Goal: Information Seeking & Learning: Check status

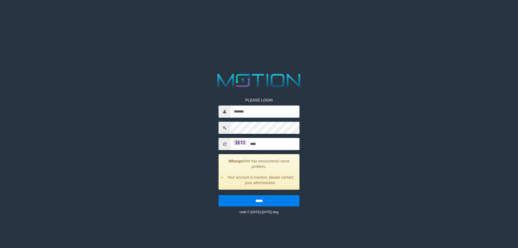
type input "****"
click at [219, 195] on input "*****" at bounding box center [259, 200] width 81 height 11
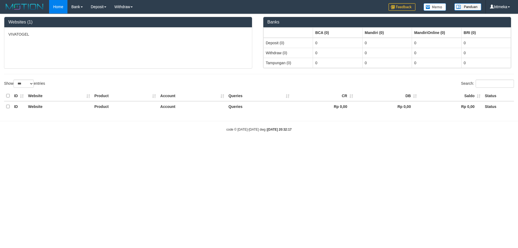
select select "***"
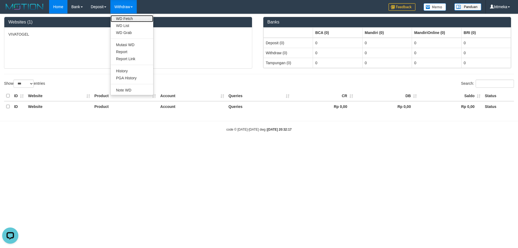
click at [128, 18] on link "WD Fetch" at bounding box center [132, 18] width 43 height 7
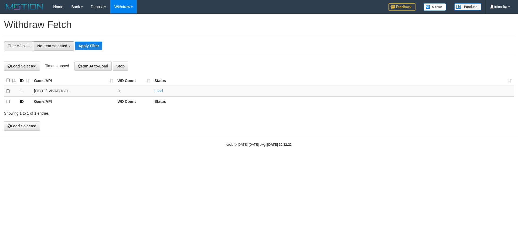
drag, startPoint x: 58, startPoint y: 46, endPoint x: 53, endPoint y: 61, distance: 15.8
click at [57, 47] on span "No item selected" at bounding box center [52, 46] width 30 height 4
click at [51, 66] on label "SELECT ALL" at bounding box center [52, 67] width 36 height 8
select select "****"
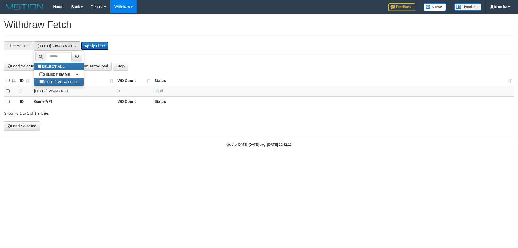
click at [96, 47] on button "Apply Filter" at bounding box center [94, 46] width 27 height 9
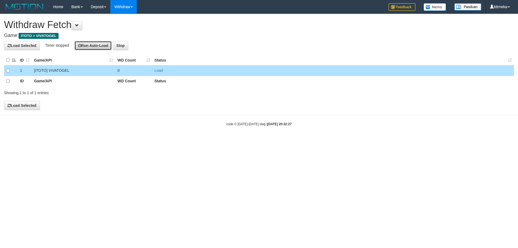
click at [83, 47] on button "Run Auto-Load" at bounding box center [93, 45] width 38 height 9
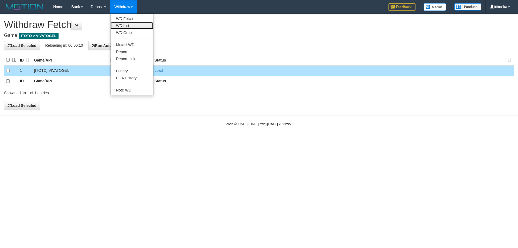
drag, startPoint x: 124, startPoint y: 27, endPoint x: 117, endPoint y: 22, distance: 8.6
click at [123, 27] on link "WD List" at bounding box center [132, 25] width 43 height 7
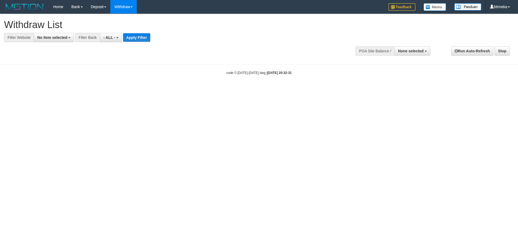
select select
click at [63, 37] on span "No item selected" at bounding box center [52, 37] width 30 height 4
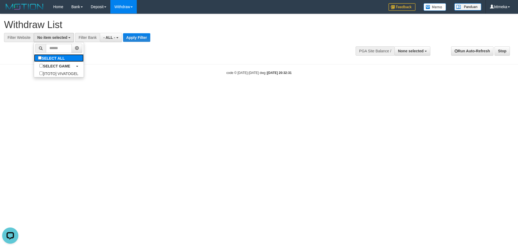
click at [60, 57] on label "SELECT ALL" at bounding box center [52, 58] width 36 height 8
select select "****"
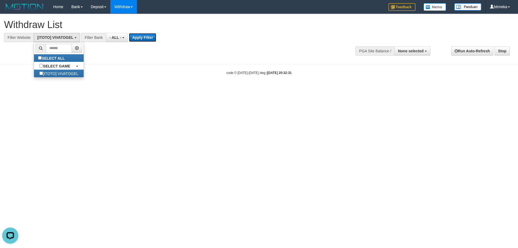
click at [150, 38] on button "Apply Filter" at bounding box center [142, 37] width 27 height 9
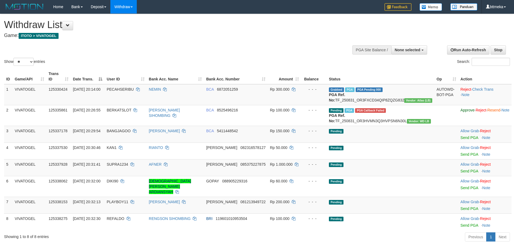
select select
select select "**"
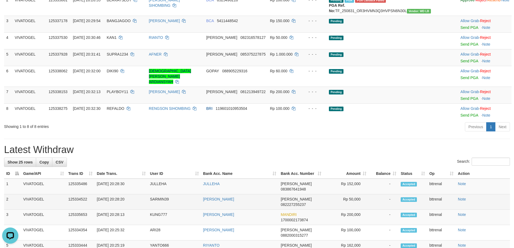
scroll to position [54, 0]
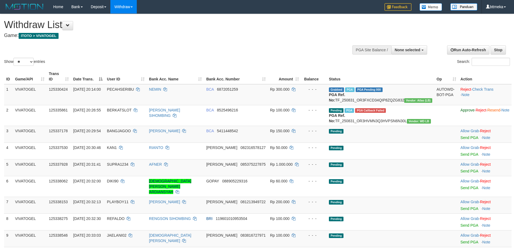
select select
select select "**"
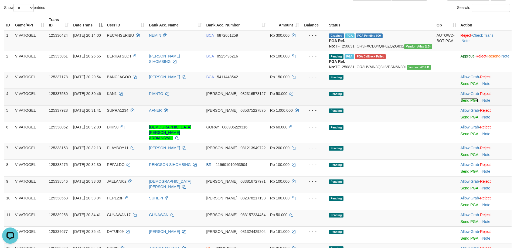
click at [461, 103] on link "Send PGA" at bounding box center [470, 100] width 18 height 4
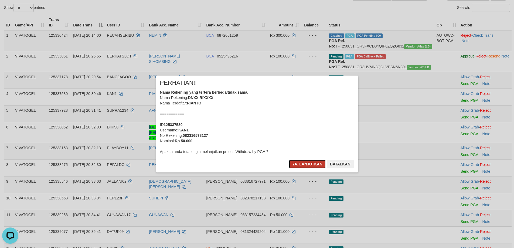
click at [297, 164] on button "Ya, lanjutkan" at bounding box center [307, 164] width 37 height 9
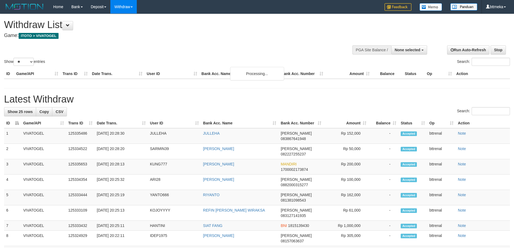
select select
select select "**"
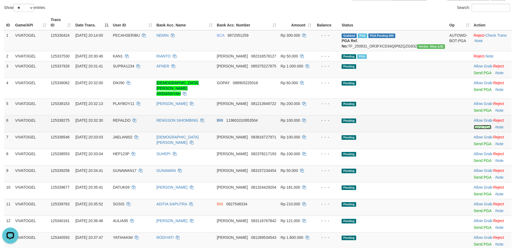
click at [474, 125] on link "Send PGA" at bounding box center [483, 127] width 18 height 4
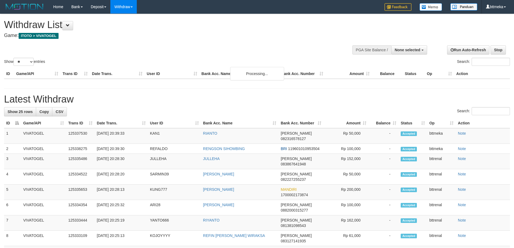
select select
select select "**"
select select
select select "**"
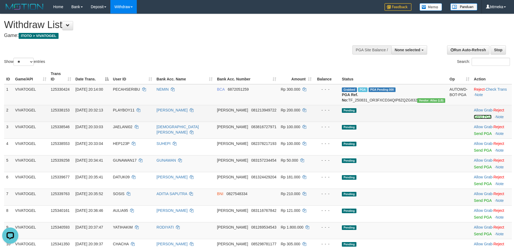
click at [474, 116] on link "Send PGA" at bounding box center [483, 117] width 18 height 4
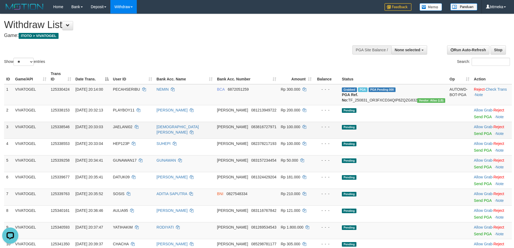
click at [472, 137] on td "Allow Grab · Reject Send PGA · Note" at bounding box center [492, 130] width 40 height 17
click at [474, 134] on link "Send PGA" at bounding box center [483, 133] width 18 height 4
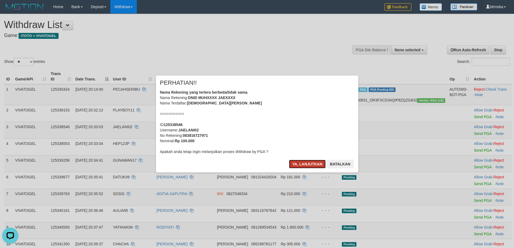
click at [302, 163] on button "Ya, lanjutkan" at bounding box center [307, 164] width 37 height 9
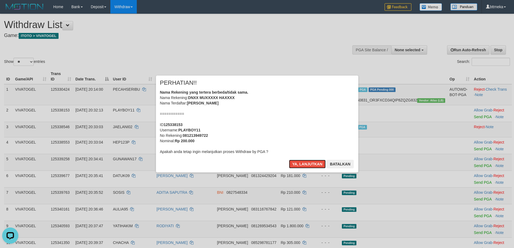
click at [302, 163] on button "Ya, lanjutkan" at bounding box center [307, 164] width 37 height 9
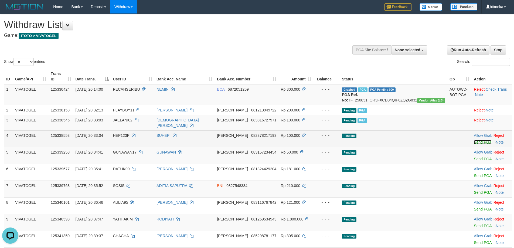
click at [475, 140] on link "Send PGA" at bounding box center [483, 142] width 18 height 4
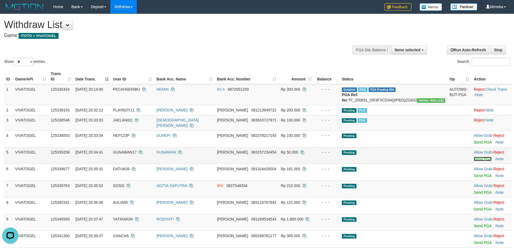
click at [474, 157] on link "Send PGA" at bounding box center [483, 159] width 18 height 4
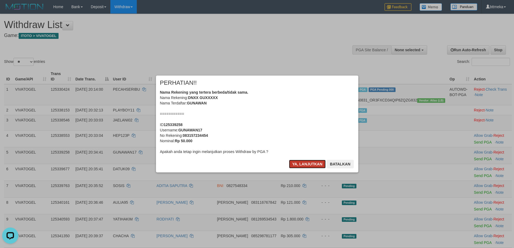
click at [305, 162] on button "Ya, lanjutkan" at bounding box center [307, 164] width 37 height 9
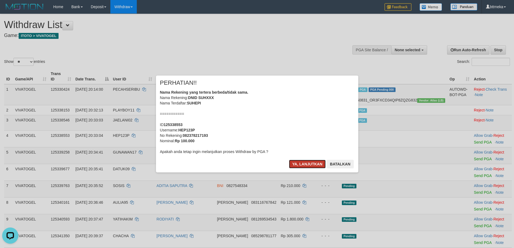
click at [305, 162] on button "Ya, lanjutkan" at bounding box center [307, 164] width 37 height 9
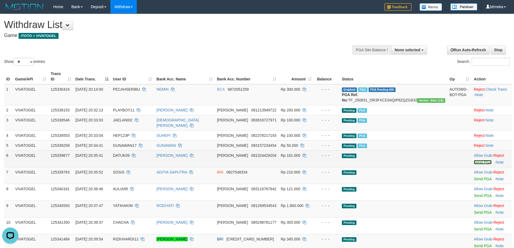
click at [475, 160] on link "Send PGA" at bounding box center [483, 162] width 18 height 4
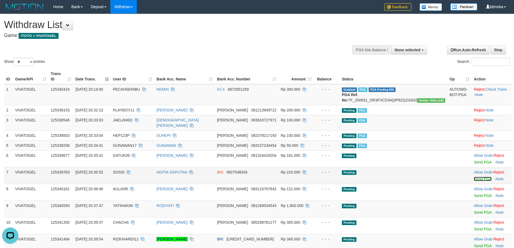
click at [474, 177] on link "Send PGA" at bounding box center [483, 179] width 18 height 4
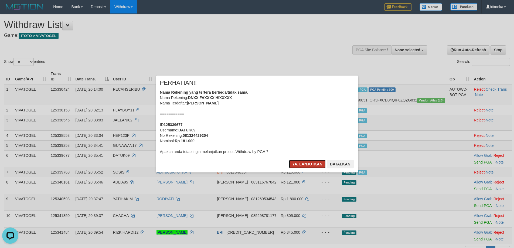
click at [307, 164] on button "Ya, lanjutkan" at bounding box center [307, 164] width 37 height 9
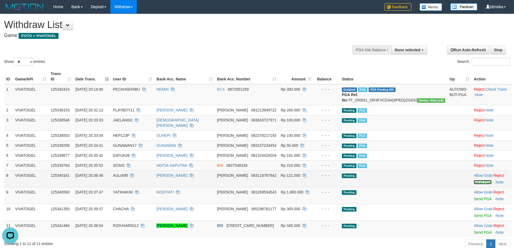
click at [477, 180] on link "Send PGA" at bounding box center [483, 182] width 18 height 4
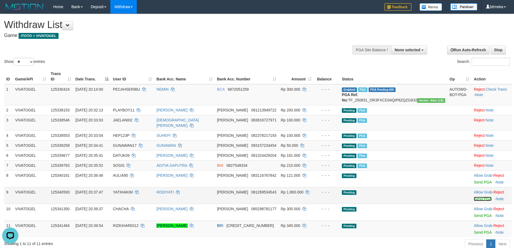
click at [474, 197] on link "Send PGA" at bounding box center [483, 199] width 18 height 4
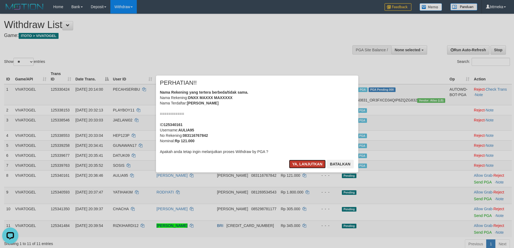
click at [308, 162] on button "Ya, lanjutkan" at bounding box center [307, 164] width 37 height 9
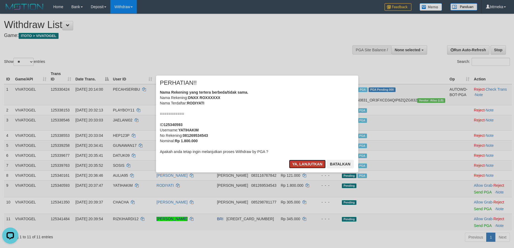
click at [299, 160] on button "Ya, lanjutkan" at bounding box center [307, 164] width 37 height 9
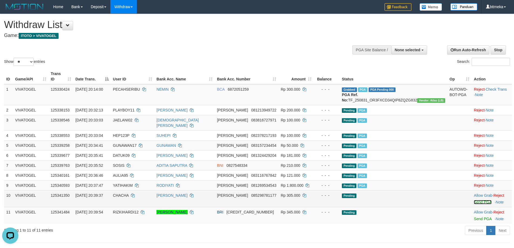
click at [475, 200] on link "Send PGA" at bounding box center [483, 202] width 18 height 4
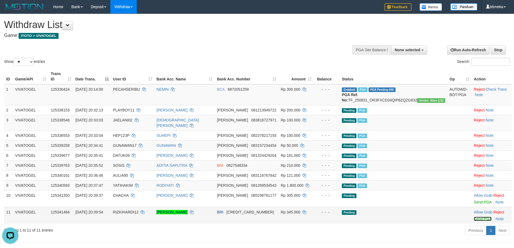
click at [474, 217] on link "Send PGA" at bounding box center [483, 219] width 18 height 4
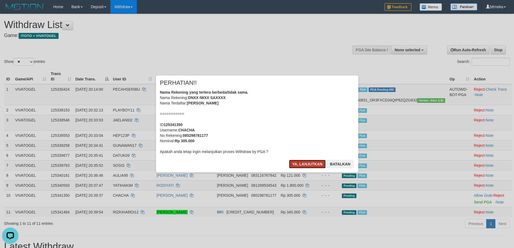
click at [304, 165] on button "Ya, lanjutkan" at bounding box center [307, 164] width 37 height 9
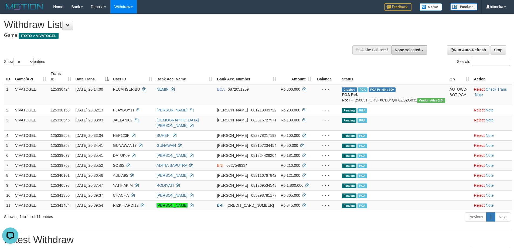
click at [401, 50] on span "None selected" at bounding box center [408, 50] width 26 height 4
click at [399, 77] on label "[ITOTO] VIVATOGEL" at bounding box center [401, 77] width 52 height 7
select select "****"
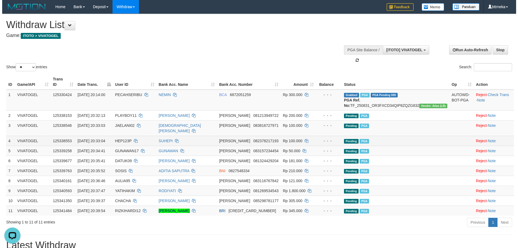
scroll to position [5, 0]
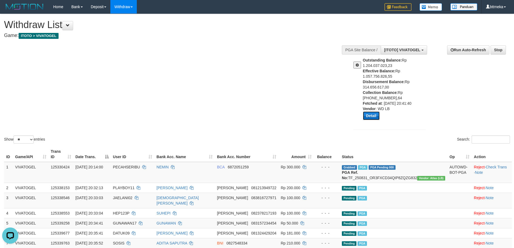
click at [372, 114] on button "Detail" at bounding box center [371, 115] width 17 height 9
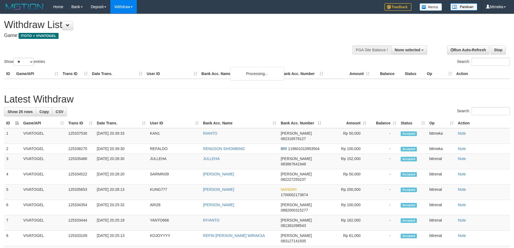
select select
select select "**"
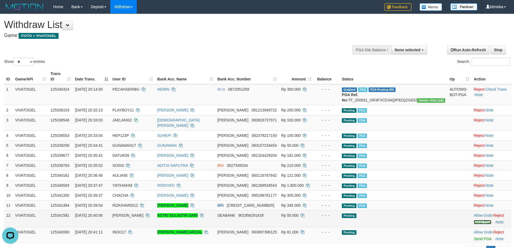
click at [474, 220] on link "Send PGA" at bounding box center [483, 222] width 18 height 4
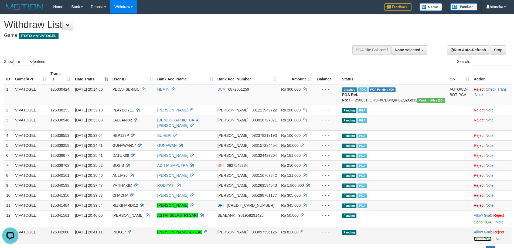
click at [474, 237] on link "Send PGA" at bounding box center [483, 239] width 18 height 4
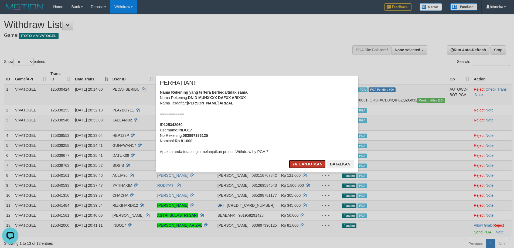
click at [307, 161] on button "Ya, lanjutkan" at bounding box center [307, 164] width 37 height 9
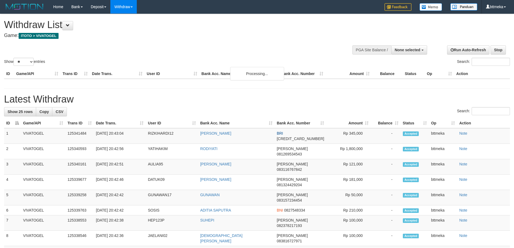
select select
select select "**"
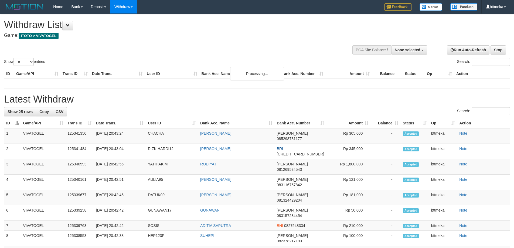
select select
select select "**"
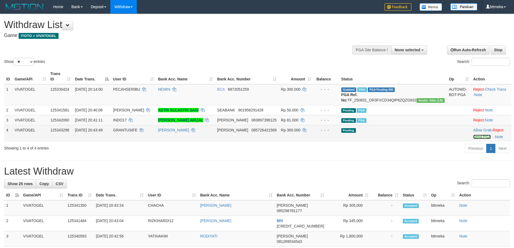
click at [475, 137] on link "Send PGA" at bounding box center [482, 137] width 18 height 4
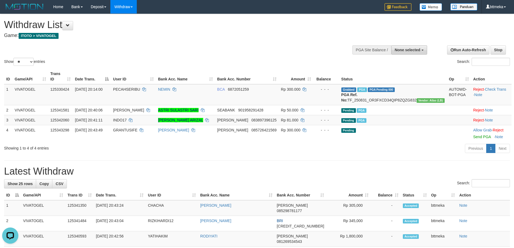
click at [408, 51] on span "None selected" at bounding box center [408, 50] width 26 height 4
click at [394, 87] on span "PGA Pending 000" at bounding box center [381, 89] width 27 height 5
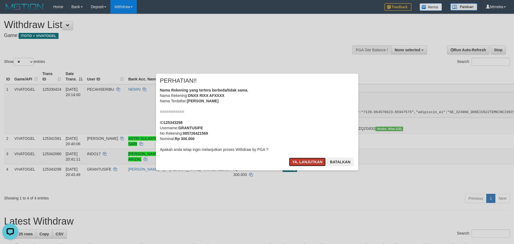
click at [308, 165] on button "Ya, lanjutkan" at bounding box center [307, 162] width 37 height 9
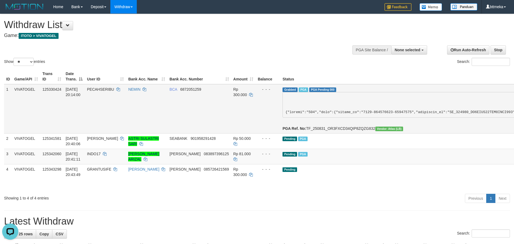
click at [309, 92] on span "PGA Pending 000" at bounding box center [322, 89] width 27 height 5
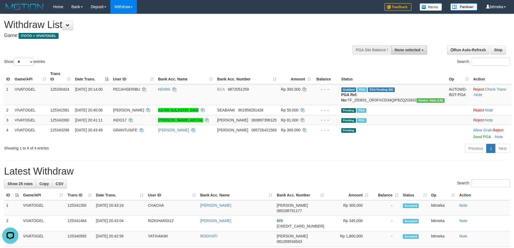
click at [408, 50] on span "None selected" at bounding box center [408, 50] width 26 height 4
click at [385, 75] on label "[ITOTO] VIVATOGEL" at bounding box center [401, 77] width 52 height 7
select select "****"
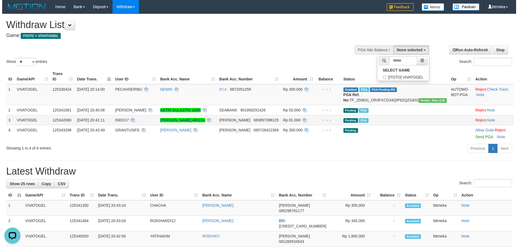
scroll to position [5, 0]
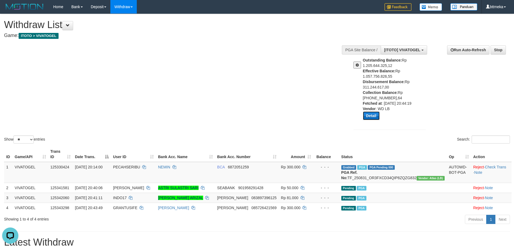
click at [365, 115] on button "Detail" at bounding box center [371, 115] width 17 height 9
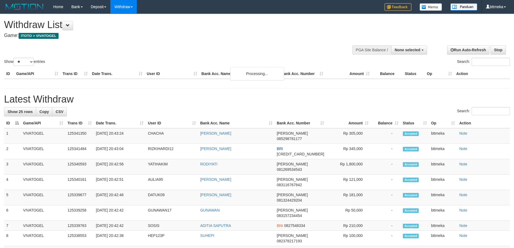
select select
select select "**"
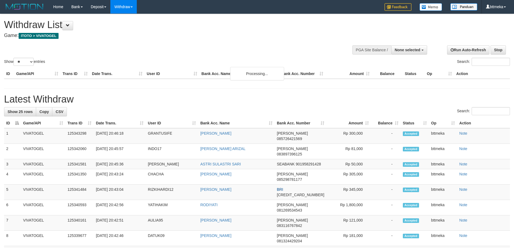
select select
select select "**"
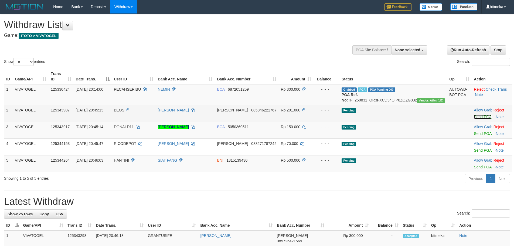
click at [474, 115] on link "Send PGA" at bounding box center [483, 117] width 18 height 4
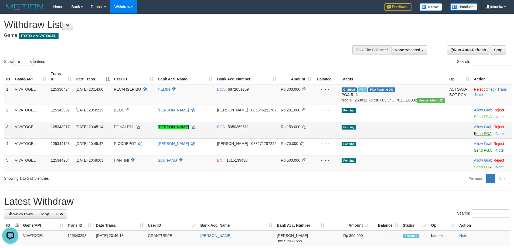
click at [474, 133] on link "Send PGA" at bounding box center [483, 133] width 18 height 4
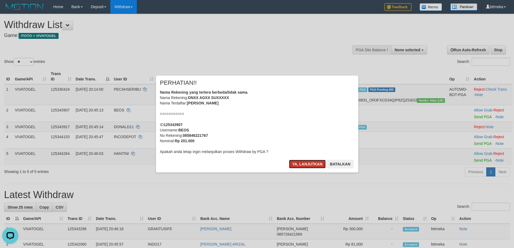
click at [305, 161] on button "Ya, lanjutkan" at bounding box center [307, 164] width 37 height 9
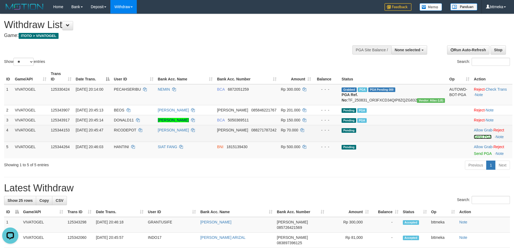
click at [474, 137] on link "Send PGA" at bounding box center [483, 137] width 18 height 4
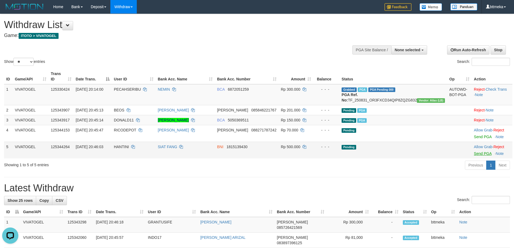
click at [474, 155] on link "Send PGA" at bounding box center [483, 153] width 18 height 4
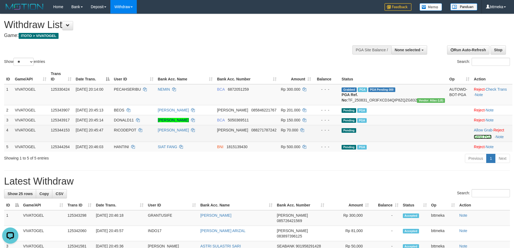
click at [475, 136] on link "Send PGA" at bounding box center [483, 137] width 18 height 4
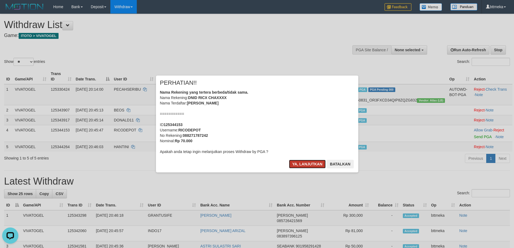
click at [311, 163] on button "Ya, lanjutkan" at bounding box center [307, 164] width 37 height 9
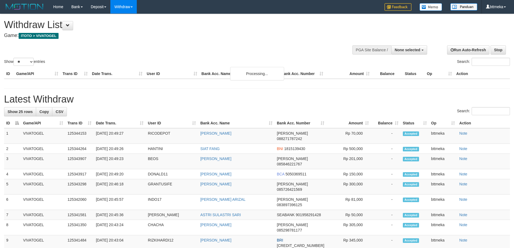
select select
select select "**"
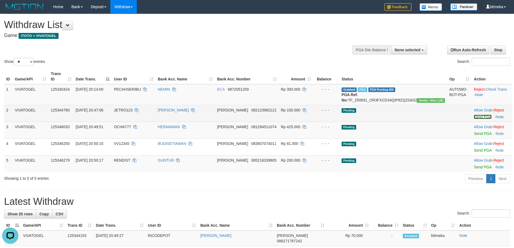
click at [474, 116] on link "Send PGA" at bounding box center [483, 117] width 18 height 4
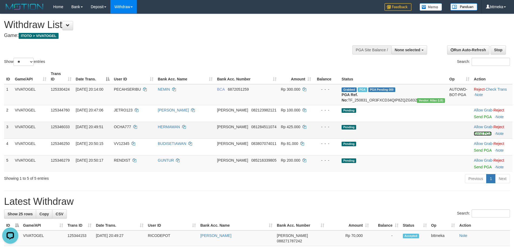
click at [477, 134] on link "Send PGA" at bounding box center [483, 133] width 18 height 4
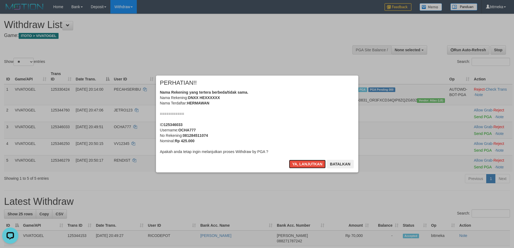
click at [304, 163] on button "Ya, lanjutkan" at bounding box center [307, 164] width 37 height 9
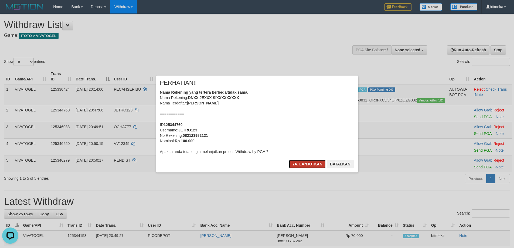
click at [304, 163] on button "Ya, lanjutkan" at bounding box center [307, 164] width 37 height 9
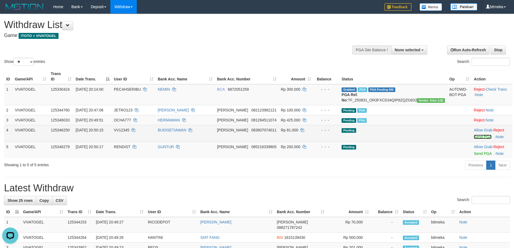
click at [474, 137] on link "Send PGA" at bounding box center [483, 137] width 18 height 4
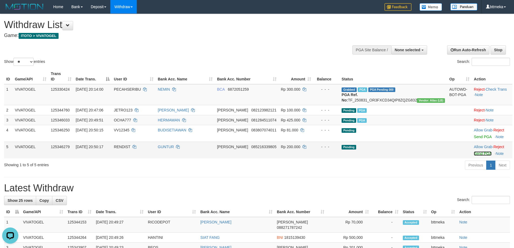
click at [474, 153] on link "Send PGA" at bounding box center [483, 153] width 18 height 4
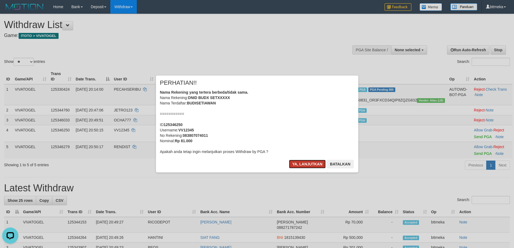
click at [304, 162] on button "Ya, lanjutkan" at bounding box center [307, 164] width 37 height 9
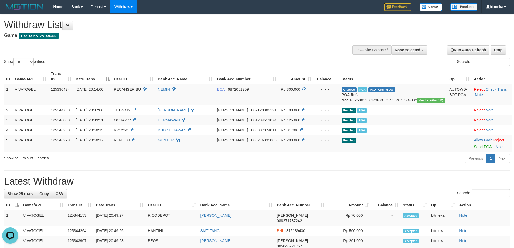
click at [303, 164] on div "Previous 1 Next" at bounding box center [364, 159] width 292 height 12
click at [422, 163] on div "Previous 1 Next" at bounding box center [364, 159] width 292 height 12
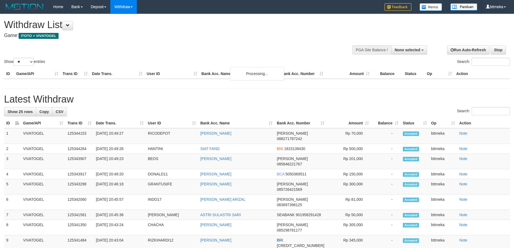
select select
select select "**"
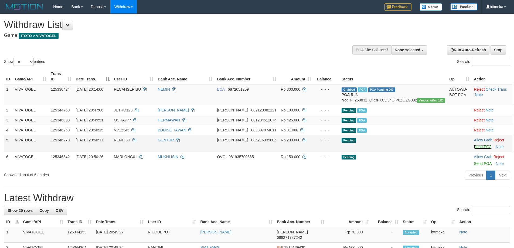
click at [475, 147] on link "Send PGA" at bounding box center [483, 147] width 18 height 4
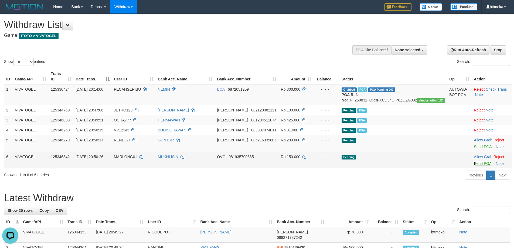
click at [474, 163] on link "Send PGA" at bounding box center [483, 163] width 18 height 4
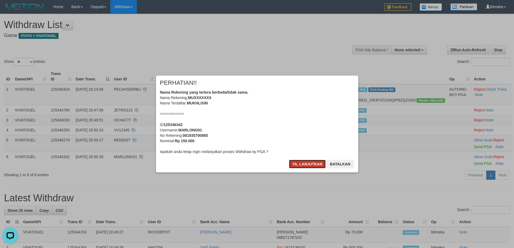
click at [318, 161] on button "Ya, lanjutkan" at bounding box center [307, 164] width 37 height 9
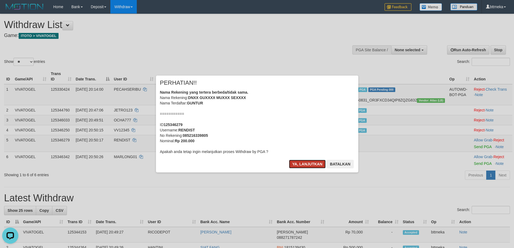
click at [314, 163] on button "Ya, lanjutkan" at bounding box center [307, 164] width 37 height 9
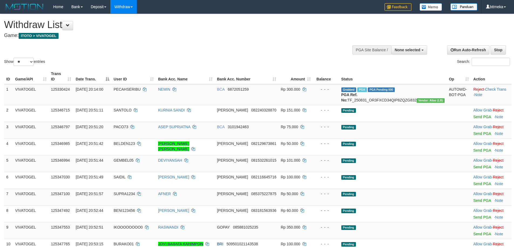
select select
select select "**"
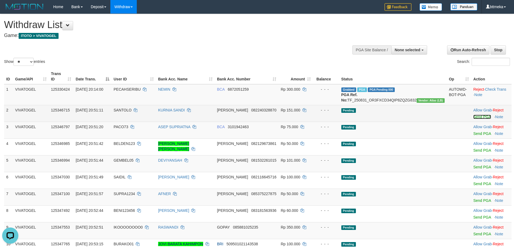
click at [473, 116] on link "Send PGA" at bounding box center [482, 117] width 18 height 4
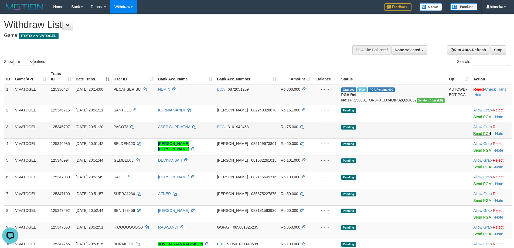
click at [474, 133] on link "Send PGA" at bounding box center [482, 133] width 18 height 4
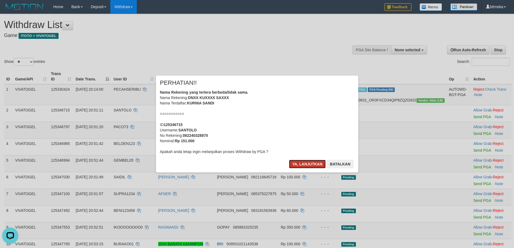
click at [308, 165] on button "Ya, lanjutkan" at bounding box center [307, 164] width 37 height 9
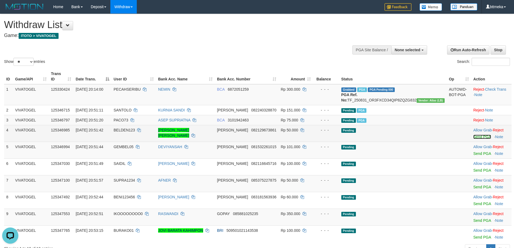
click at [473, 137] on link "Send PGA" at bounding box center [482, 137] width 18 height 4
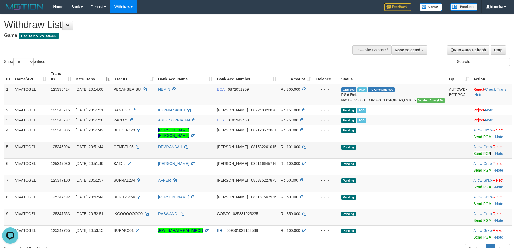
click at [473, 153] on link "Send PGA" at bounding box center [482, 153] width 18 height 4
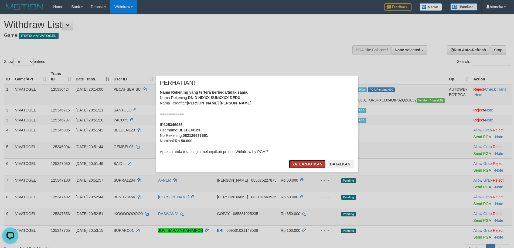
click at [306, 164] on button "Ya, lanjutkan" at bounding box center [307, 164] width 37 height 9
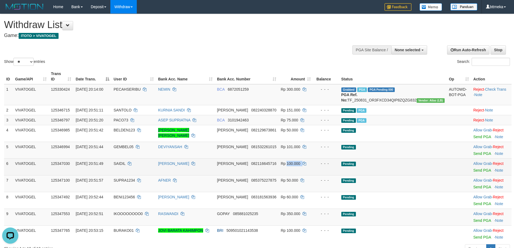
click at [300, 163] on span "Rp 100.000" at bounding box center [290, 163] width 19 height 4
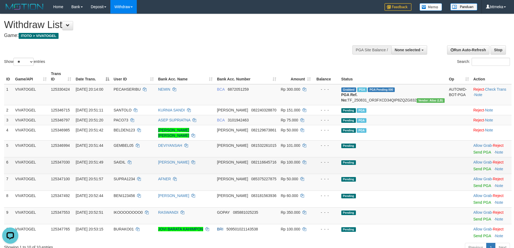
click at [424, 157] on td "Pending" at bounding box center [393, 165] width 108 height 17
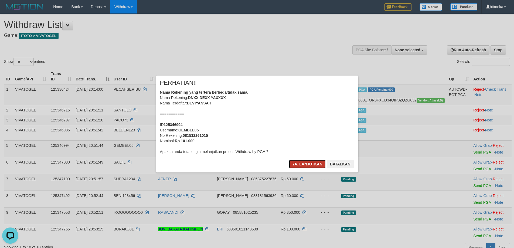
click at [297, 164] on button "Ya, lanjutkan" at bounding box center [307, 164] width 37 height 9
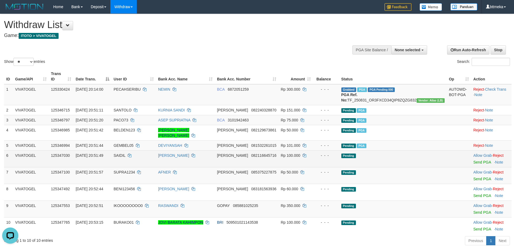
click at [474, 159] on td "Allow Grab · Reject Send PGA · Note" at bounding box center [491, 158] width 40 height 17
click at [475, 160] on link "Send PGA" at bounding box center [482, 162] width 18 height 4
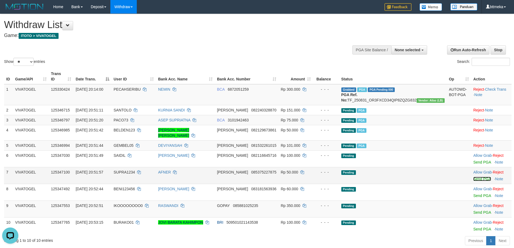
click at [474, 177] on link "Send PGA" at bounding box center [482, 179] width 18 height 4
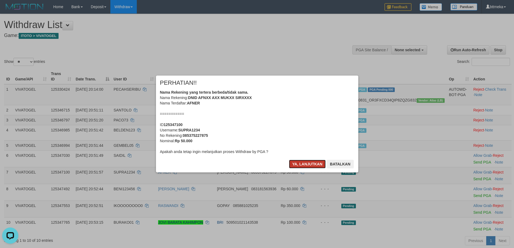
click at [310, 164] on button "Ya, lanjutkan" at bounding box center [307, 164] width 37 height 9
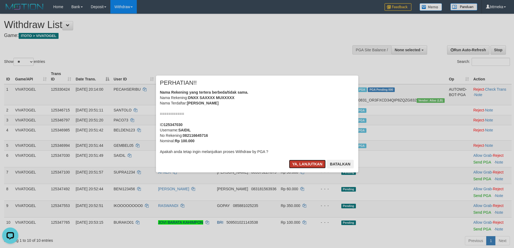
click at [307, 164] on button "Ya, lanjutkan" at bounding box center [307, 164] width 37 height 9
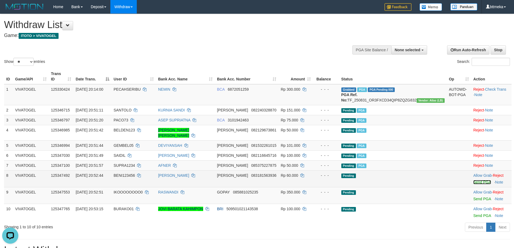
click at [473, 180] on link "Send PGA" at bounding box center [482, 182] width 18 height 4
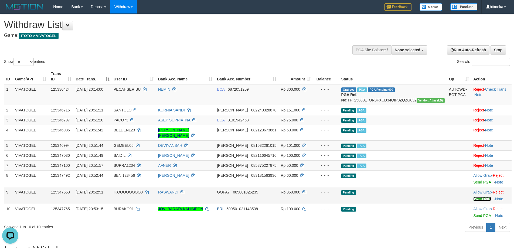
click at [477, 197] on link "Send PGA" at bounding box center [482, 199] width 18 height 4
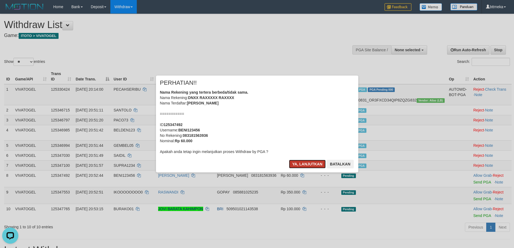
click at [322, 162] on button "Ya, lanjutkan" at bounding box center [307, 164] width 37 height 9
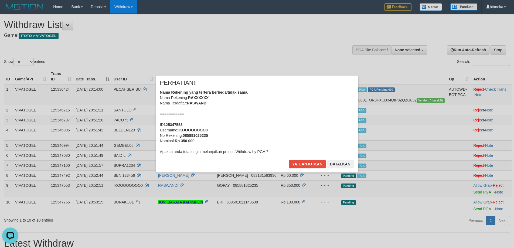
scroll to position [217, 0]
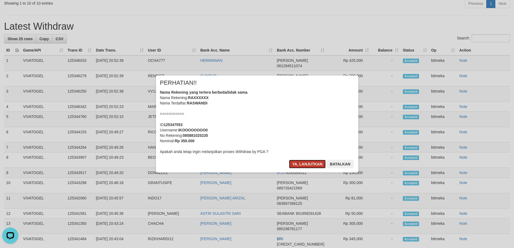
click at [300, 162] on button "Ya, lanjutkan" at bounding box center [307, 164] width 37 height 9
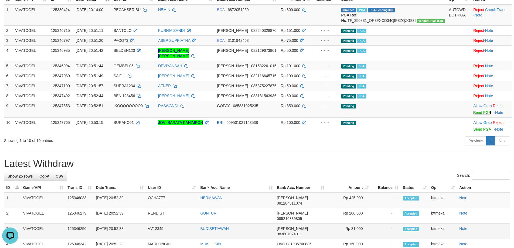
scroll to position [0, 0]
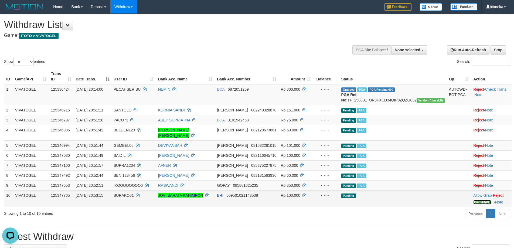
click at [474, 200] on link "Send PGA" at bounding box center [482, 202] width 18 height 4
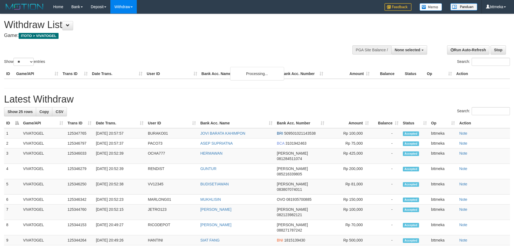
select select
select select "**"
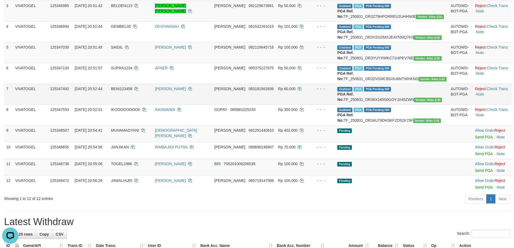
scroll to position [135, 0]
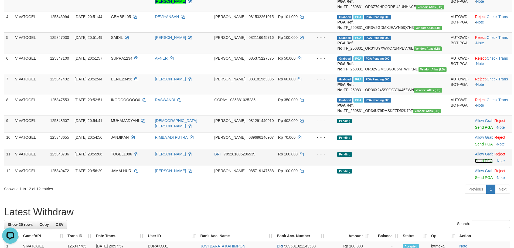
click at [478, 163] on link "Send PGA" at bounding box center [484, 161] width 18 height 4
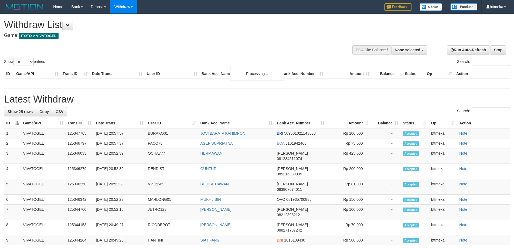
select select
select select "**"
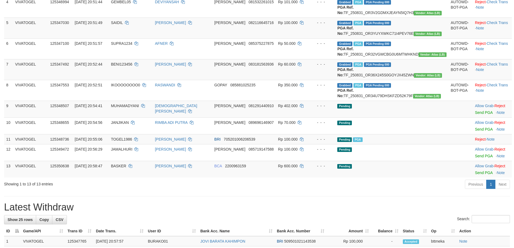
scroll to position [135, 0]
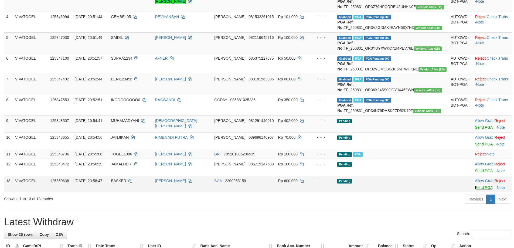
click at [475, 190] on link "Send PGA" at bounding box center [484, 187] width 18 height 4
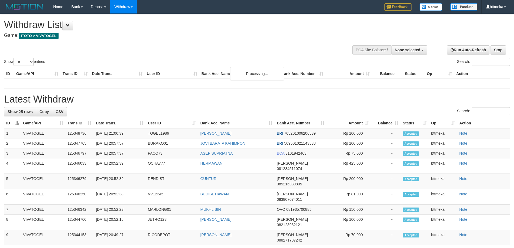
select select
select select "**"
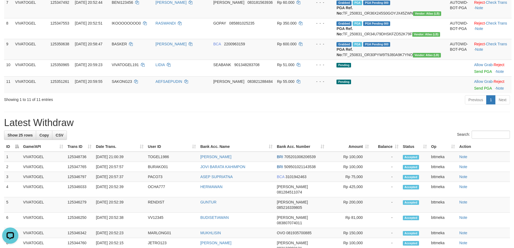
scroll to position [143, 0]
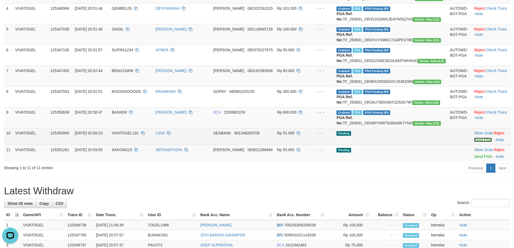
click at [476, 142] on link "Send PGA" at bounding box center [483, 140] width 18 height 4
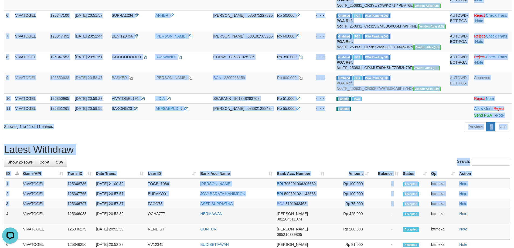
scroll to position [219, 0]
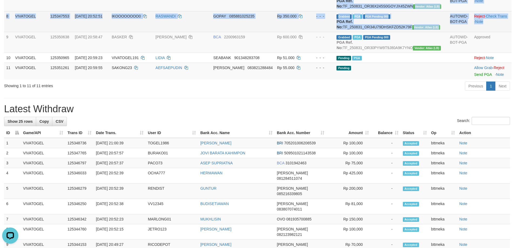
drag, startPoint x: 6, startPoint y: 108, endPoint x: 498, endPoint y: 59, distance: 494.1
copy tbody "2 VIVATOGEL 125346715 31/08/2025 20:51:11 SANTOLO KURNIA SANDI DANA 08224032887…"
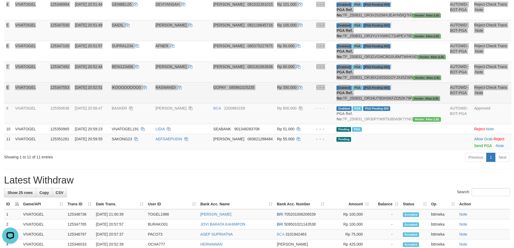
scroll to position [138, 0]
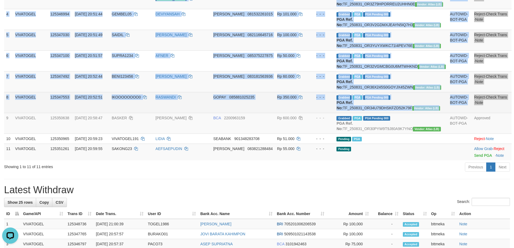
click at [402, 113] on td "Grabbed PGA PGA Pending 000 PGA Ref. No: TF_250831_OR34U79DHSKFZD52K79F Vendor:…" at bounding box center [390, 102] width 113 height 21
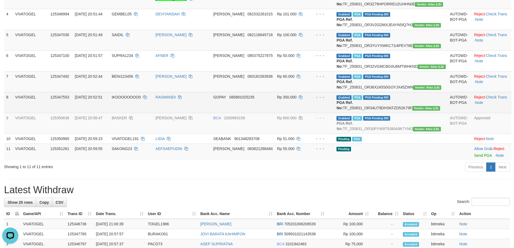
click at [402, 113] on td "Grabbed PGA PGA Pending 000 PGA Ref. No: TF_250831_OR34U79DHSKFZD52K79F Vendor:…" at bounding box center [390, 102] width 113 height 21
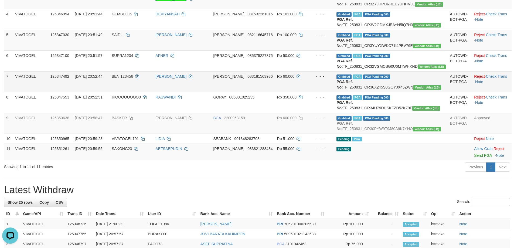
click at [403, 92] on td "Grabbed PGA PGA Pending 000 PGA Ref. No: TF_250831_OR36X245S0GOYJX45ZWN Vendor:…" at bounding box center [390, 81] width 113 height 21
copy td "TF_250831_OR36X245S0GOYJX45ZWN"
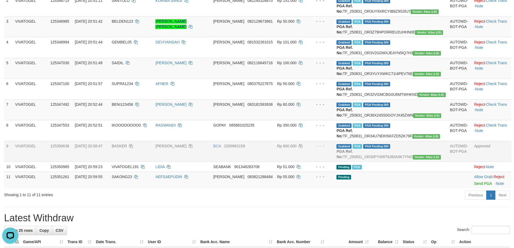
scroll to position [84, 0]
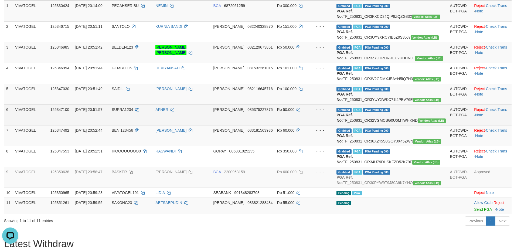
click at [411, 125] on td "Grabbed PGA PGA Pending 000 PGA Ref. No: TF_250831_OR32VGMCBG0U6MTWHKND Vendor:…" at bounding box center [390, 114] width 113 height 21
copy td "TF_250831_OR32VGMCBG0U6MTWHKND"
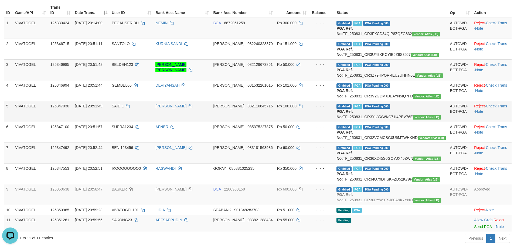
scroll to position [57, 0]
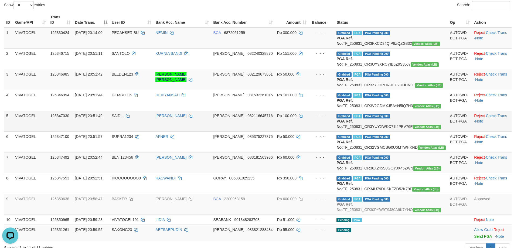
click at [417, 131] on td "Grabbed PGA PGA Pending 000 PGA Ref. No: TF_250831_OR3YUYXWKC71I4PEV76E Vendor:…" at bounding box center [390, 121] width 113 height 21
click at [418, 131] on td "Grabbed PGA PGA Pending 000 PGA Ref. No: TF_250831_OR3YUYXWKC71I4PEV76E Vendor:…" at bounding box center [390, 121] width 113 height 21
copy td "TF_250831_OR3YUYXWKC71I4PEV76E"
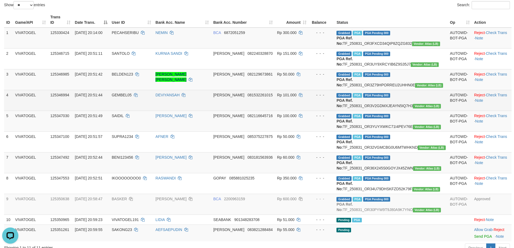
click at [406, 111] on td "Grabbed PGA PGA Pending 000 PGA Ref. No: TF_250831_OR3V2GDMXJEAYN5IQ7H3 Vendor:…" at bounding box center [390, 100] width 113 height 21
copy td "TF_250831_OR3V2GDMXJEAYN5IQ7H3"
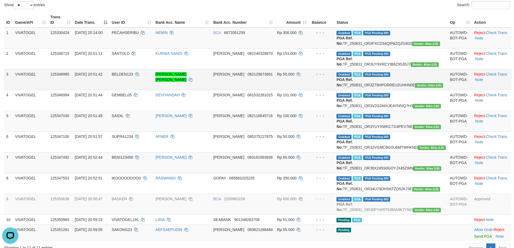
click at [413, 90] on td "Grabbed PGA PGA Pending 000 PGA Ref. No: TF_250831_OR3Z79HPORREU2UHHN0E Vendor:…" at bounding box center [390, 79] width 113 height 21
click at [416, 88] on td "Grabbed PGA PGA Pending 000 PGA Ref. No: TF_250831_OR3Z79HPORREU2UHHN0E Vendor:…" at bounding box center [390, 79] width 113 height 21
copy td "TF_250831_OR3Z79HPORREU2UHHN0E"
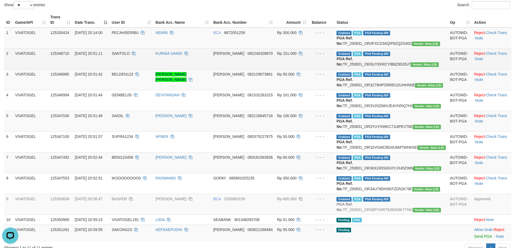
click at [415, 64] on td "Grabbed PGA PGA Pending 000 PGA Ref. No: TF_250831_OR3UY9XRCYIB6Z9S35J7 Vendor:…" at bounding box center [390, 58] width 113 height 21
copy td "TF_250831_OR3UY9XRCYIB6Z9S35J7"
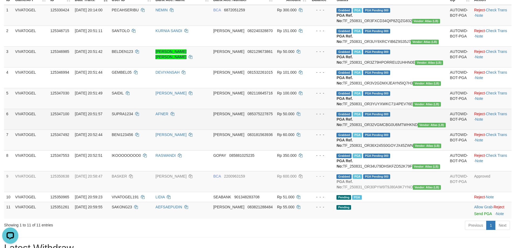
scroll to position [111, 0]
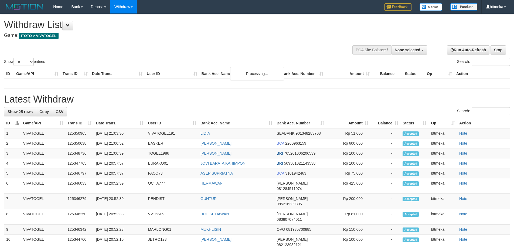
select select
select select "**"
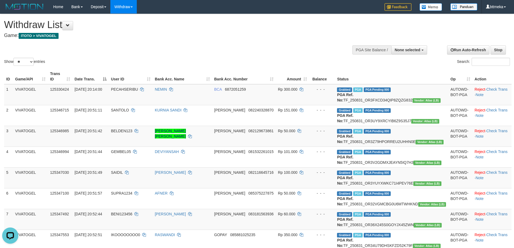
click at [63, 22] on h1 "Withdraw List" at bounding box center [170, 24] width 333 height 11
click at [68, 27] on button at bounding box center [67, 25] width 11 height 9
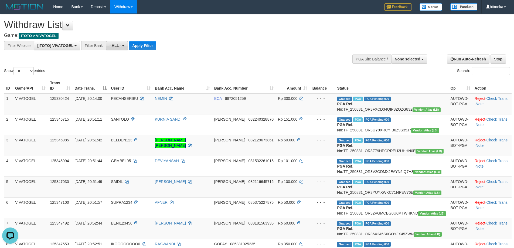
click at [117, 45] on span "- ALL -" at bounding box center [116, 45] width 12 height 4
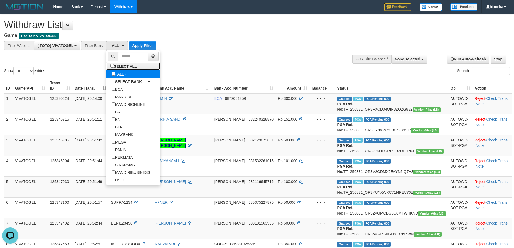
click at [126, 68] on label "SELECT ALL" at bounding box center [124, 66] width 36 height 8
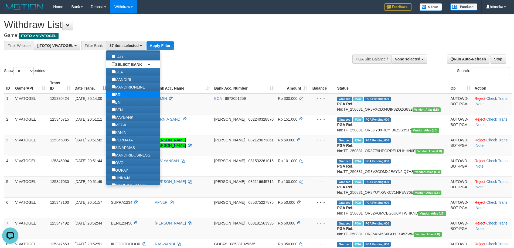
scroll to position [27, 0]
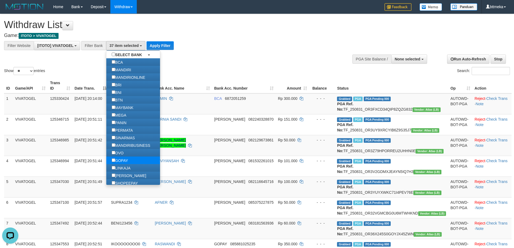
drag, startPoint x: 118, startPoint y: 154, endPoint x: 118, endPoint y: 161, distance: 6.8
click at [118, 154] on label "OVO" at bounding box center [117, 153] width 23 height 8
select select "***"
click at [117, 163] on label "GOPAY" at bounding box center [119, 161] width 27 height 8
click at [117, 169] on label "LINKAJA" at bounding box center [121, 168] width 30 height 8
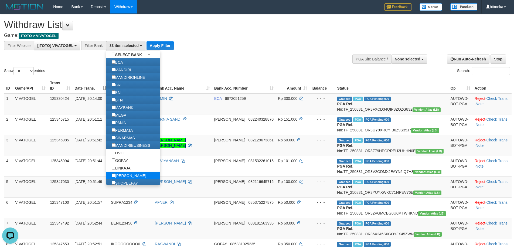
click at [117, 175] on label "[PERSON_NAME]" at bounding box center [128, 176] width 45 height 8
click at [168, 45] on button "Apply Filter" at bounding box center [160, 45] width 27 height 9
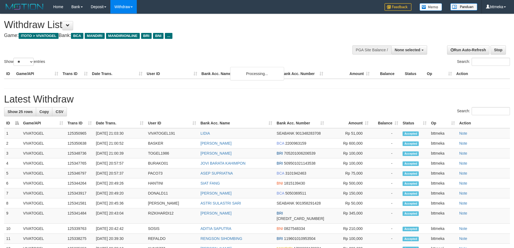
select select
select select "**"
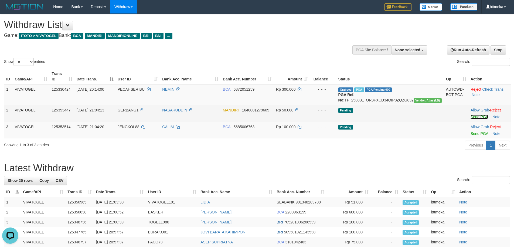
click at [471, 115] on link "Send PGA" at bounding box center [480, 117] width 18 height 4
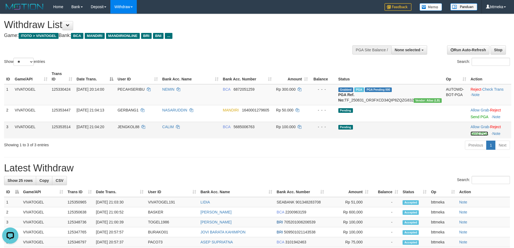
click at [471, 135] on link "Send PGA" at bounding box center [480, 133] width 18 height 4
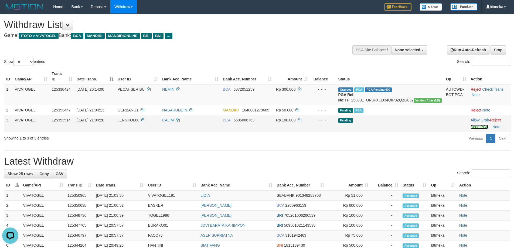
click at [471, 126] on link "Send PGA" at bounding box center [480, 127] width 18 height 4
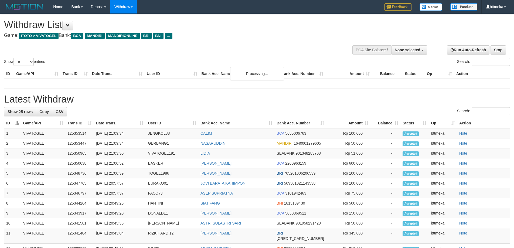
select select
select select "**"
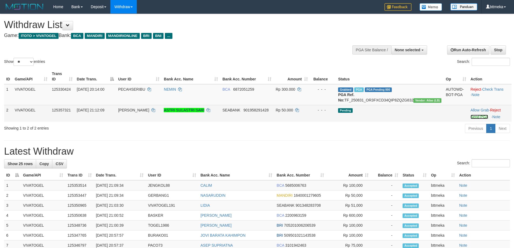
click at [471, 117] on link "Send PGA" at bounding box center [480, 117] width 18 height 4
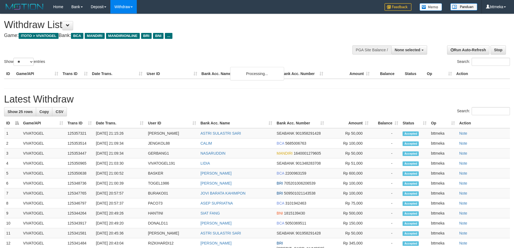
select select
select select "**"
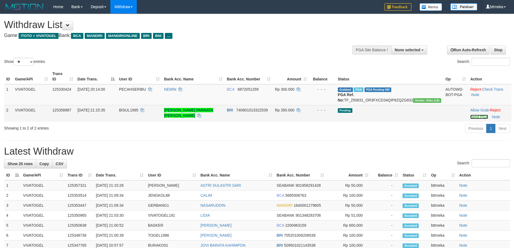
click at [476, 118] on link "Send PGA" at bounding box center [479, 117] width 18 height 4
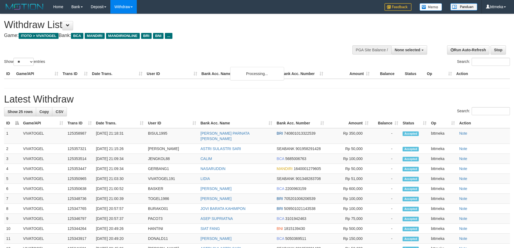
select select
select select "**"
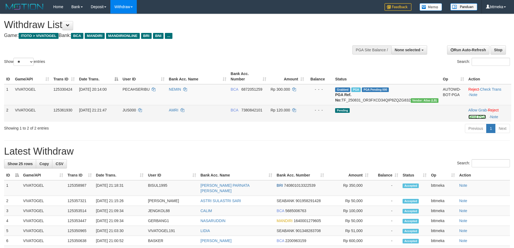
click at [469, 119] on link "Send PGA" at bounding box center [477, 117] width 18 height 4
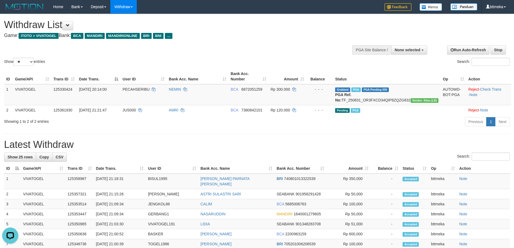
drag, startPoint x: 291, startPoint y: 38, endPoint x: 309, endPoint y: 38, distance: 18.4
click at [291, 38] on h4 "Game: ITOTO > VIVATOGEL Bank: BCA MANDIRI MANDIRIONLINE BRI BNI ..." at bounding box center [170, 35] width 333 height 5
click at [441, 128] on div "Previous 1 Next" at bounding box center [364, 123] width 292 height 12
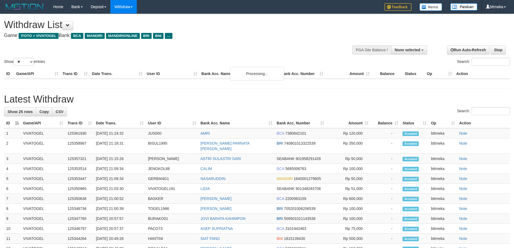
select select
select select "**"
select select
select select "**"
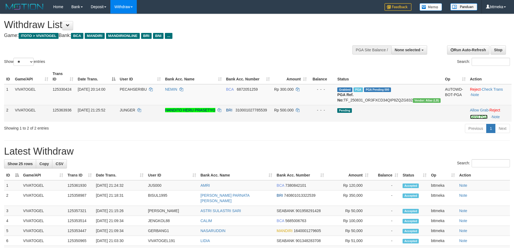
click at [470, 117] on link "Send PGA" at bounding box center [479, 117] width 18 height 4
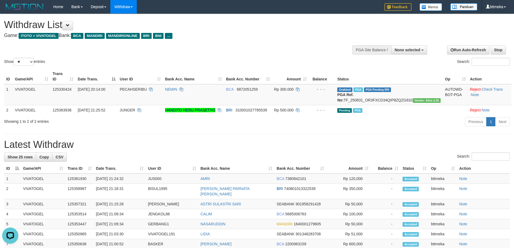
click at [366, 136] on div "**********" at bounding box center [257, 239] width 514 height 451
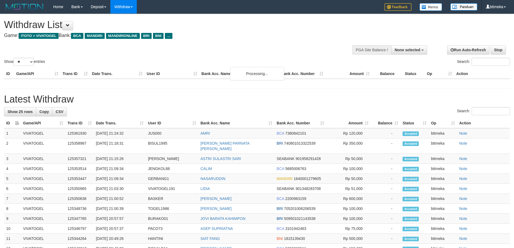
select select
select select "**"
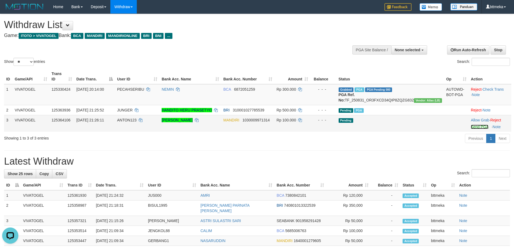
click at [473, 125] on link "Send PGA" at bounding box center [480, 127] width 18 height 4
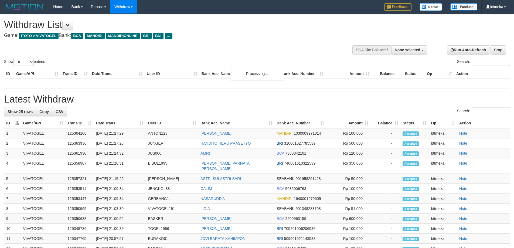
select select
select select "**"
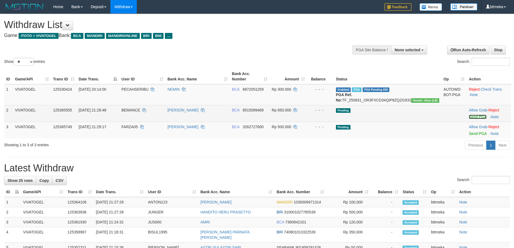
click at [476, 119] on link "Send PGA" at bounding box center [478, 117] width 18 height 4
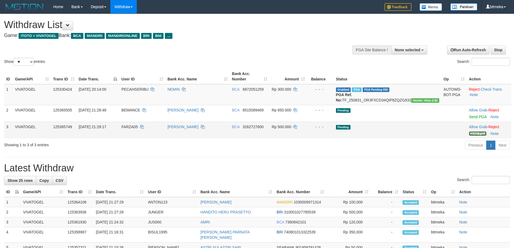
click at [473, 136] on link "Send PGA" at bounding box center [478, 133] width 18 height 4
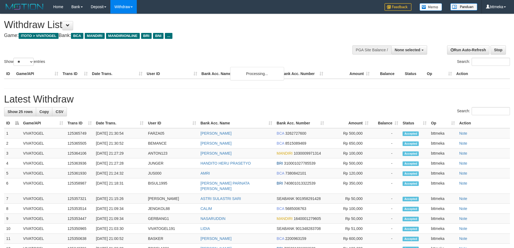
select select
select select "**"
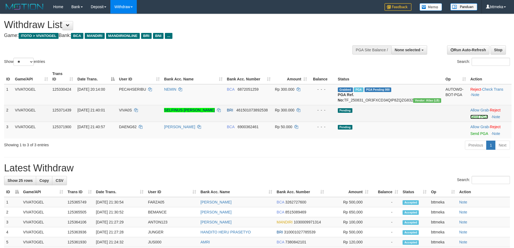
click at [474, 118] on link "Send PGA" at bounding box center [479, 117] width 18 height 4
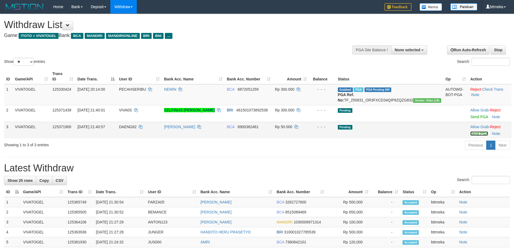
click at [477, 135] on link "Send PGA" at bounding box center [479, 133] width 18 height 4
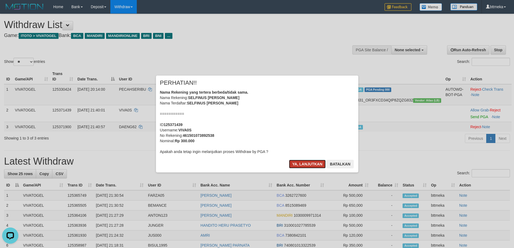
click at [309, 168] on button "Ya, lanjutkan" at bounding box center [307, 164] width 37 height 9
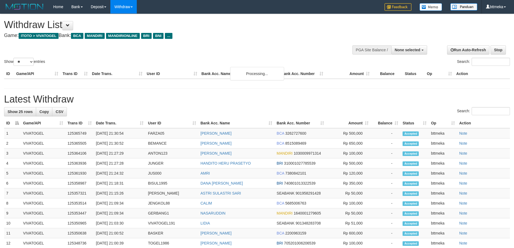
select select
select select "**"
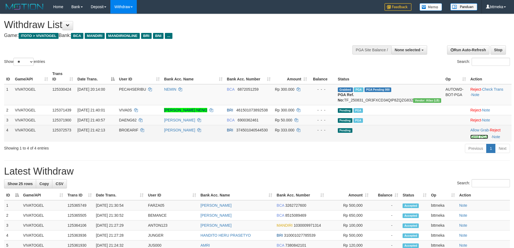
click at [471, 137] on link "Send PGA" at bounding box center [479, 137] width 18 height 4
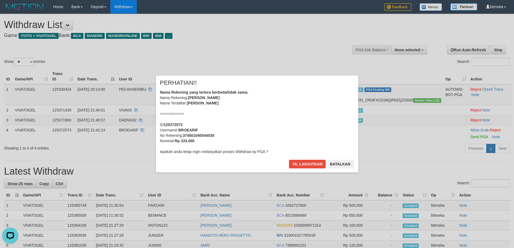
drag, startPoint x: 308, startPoint y: 125, endPoint x: 310, endPoint y: 147, distance: 22.0
click at [309, 128] on div "Nama Rekening yang tertera berbeda/tidak sama. Nama Rekening: ARIF SETIAWAN Nam…" at bounding box center [257, 122] width 194 height 65
click at [308, 166] on button "Ya, lanjutkan" at bounding box center [307, 164] width 37 height 9
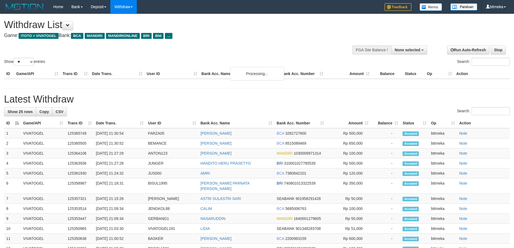
select select
select select "**"
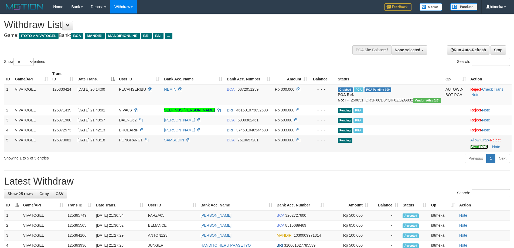
click at [474, 146] on link "Send PGA" at bounding box center [479, 147] width 18 height 4
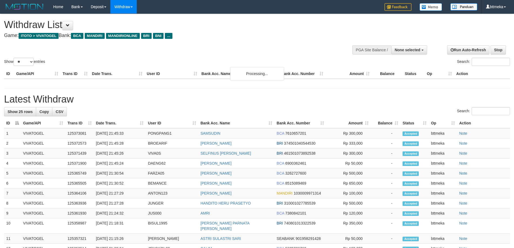
select select
select select "**"
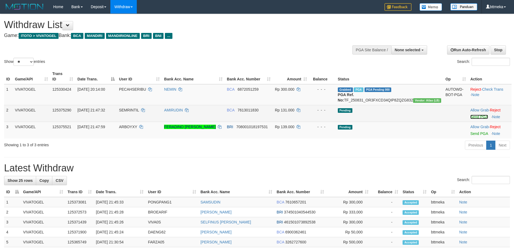
click at [470, 115] on link "Send PGA" at bounding box center [479, 117] width 18 height 4
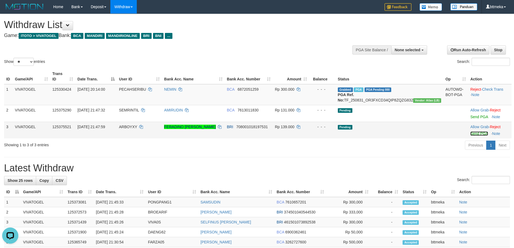
click at [471, 134] on link "Send PGA" at bounding box center [479, 133] width 18 height 4
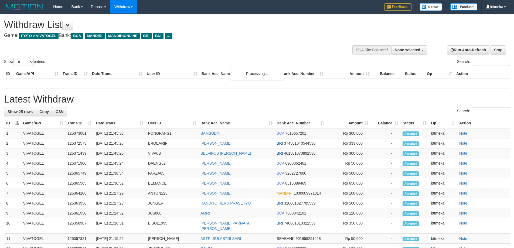
select select
select select "**"
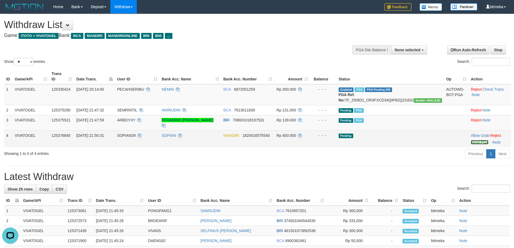
click at [471, 140] on link "Send PGA" at bounding box center [480, 142] width 18 height 4
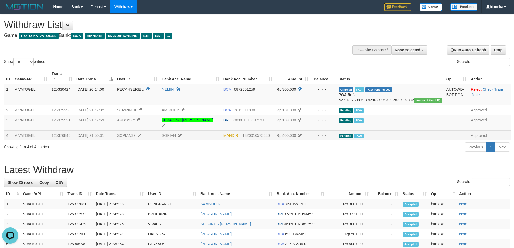
click at [252, 31] on div "Withdraw List Game: ITOTO > VIVATOGEL Bank: BCA MANDIRI MANDIRIONLINE BRI BNI .…" at bounding box center [170, 28] width 333 height 19
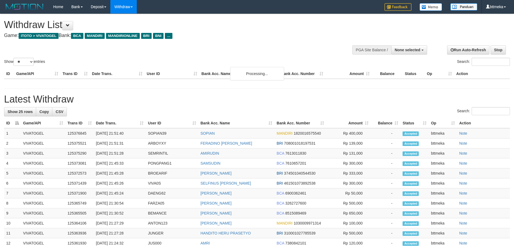
select select
select select "**"
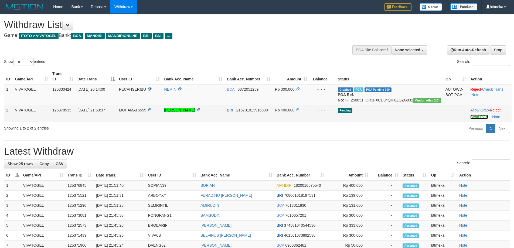
click at [470, 117] on link "Send PGA" at bounding box center [479, 117] width 18 height 4
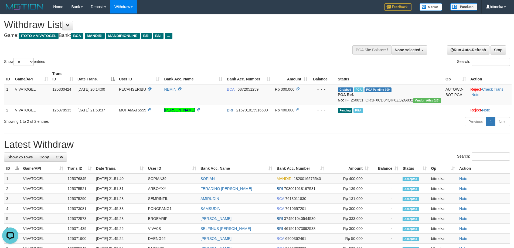
click at [240, 128] on div "Previous 1 Next" at bounding box center [364, 123] width 292 height 12
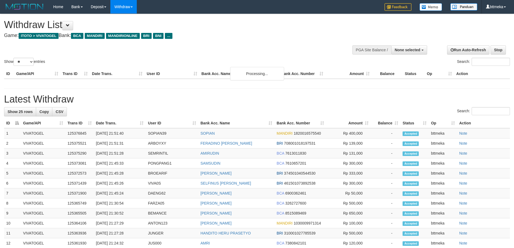
select select
select select "**"
select select
select select "**"
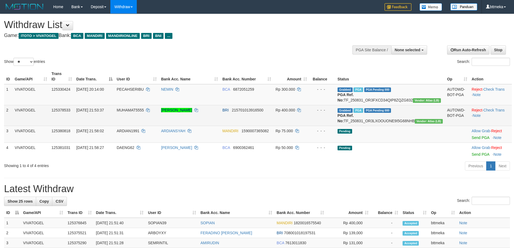
click at [500, 106] on td "Reject · Check Trans · Note" at bounding box center [491, 115] width 42 height 21
click at [500, 110] on link "Check Trans" at bounding box center [494, 110] width 21 height 4
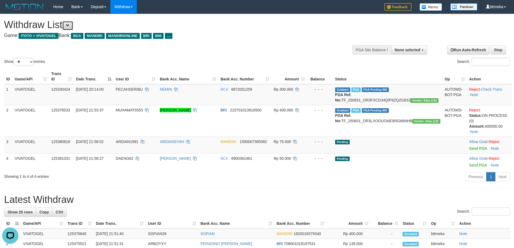
click at [69, 28] on button at bounding box center [67, 25] width 11 height 9
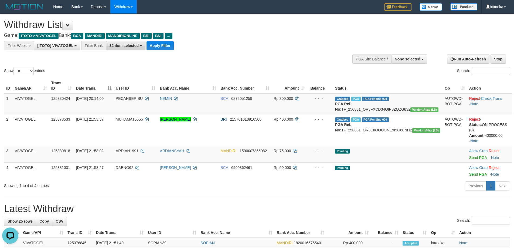
click at [114, 45] on span "32 item selected" at bounding box center [124, 45] width 29 height 4
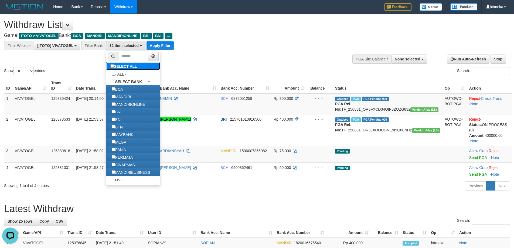
click at [122, 63] on label "SELECT ALL" at bounding box center [124, 66] width 36 height 8
select select "***"
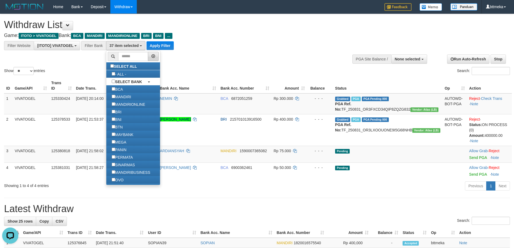
scroll to position [9, 0]
click at [158, 46] on button "Apply Filter" at bounding box center [160, 45] width 27 height 9
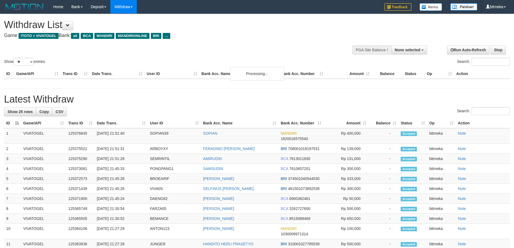
select select
select select "**"
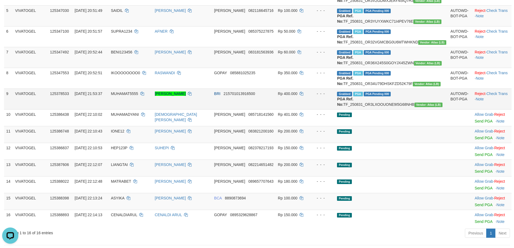
click at [48, 109] on td "VIVATOGEL" at bounding box center [30, 99] width 35 height 21
click at [57, 96] on span "125378533" at bounding box center [59, 93] width 19 height 4
click at [58, 96] on span "125378533" at bounding box center [59, 93] width 19 height 4
copy span "125378533"
click at [414, 109] on td "Grabbed PGA PGA Pending 000 PGA Ref. No: TF_250831_OR3LXOOUONE9I5G68NHB Vendor:…" at bounding box center [391, 99] width 113 height 21
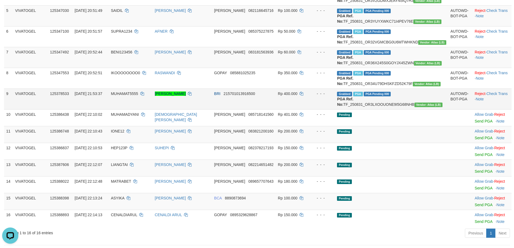
click at [414, 109] on td "Grabbed PGA PGA Pending 000 PGA Ref. No: TF_250831_OR3LXOOUONE9I5G68NHB Vendor:…" at bounding box center [391, 99] width 113 height 21
copy td "TF_250831_OR3LXOOUONE9I5G68NHB"
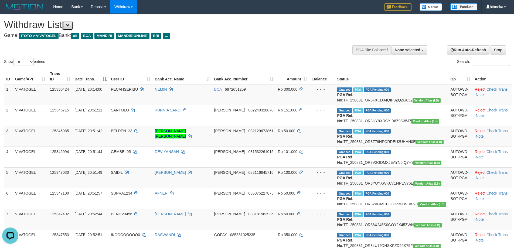
click at [68, 24] on button at bounding box center [67, 25] width 11 height 9
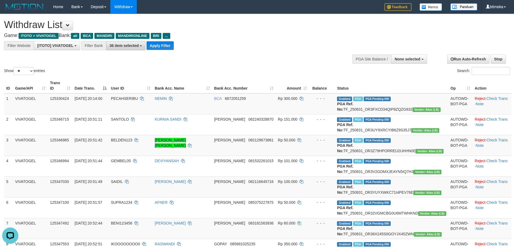
click at [128, 44] on span "36 item selected" at bounding box center [124, 45] width 29 height 4
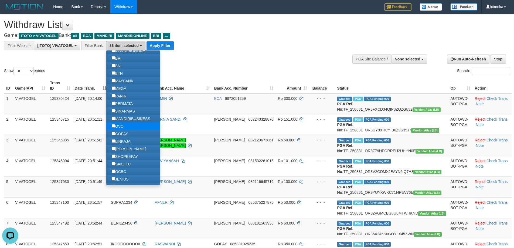
scroll to position [54, 0]
drag, startPoint x: 120, startPoint y: 128, endPoint x: 121, endPoint y: 135, distance: 7.2
click at [119, 128] on label "OVO" at bounding box center [117, 126] width 23 height 8
click at [122, 138] on label "LINKAJA" at bounding box center [121, 141] width 30 height 8
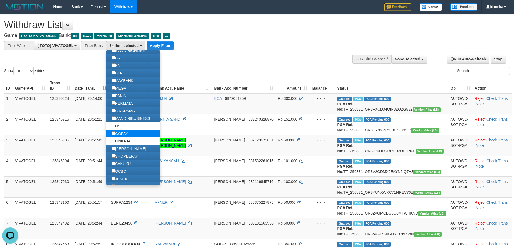
click at [121, 135] on label "GOPAY" at bounding box center [119, 134] width 27 height 8
click at [121, 145] on label "[PERSON_NAME]" at bounding box center [128, 149] width 45 height 8
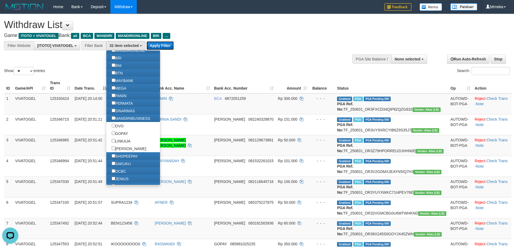
click at [166, 43] on button "Apply Filter" at bounding box center [160, 45] width 27 height 9
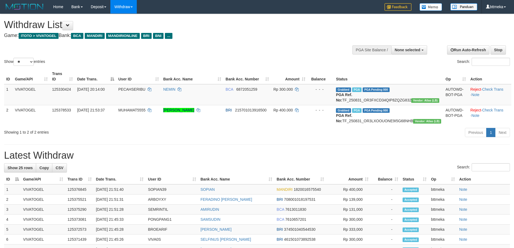
select select
select select "**"
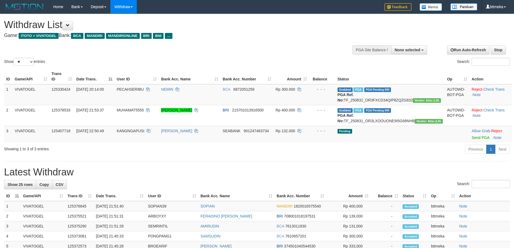
select select
select select "**"
click at [473, 140] on link "Send PGA" at bounding box center [481, 137] width 18 height 4
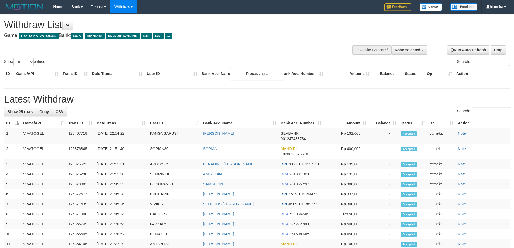
select select
select select "**"
select select
select select "**"
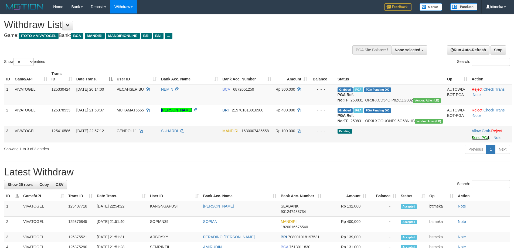
click at [472, 140] on link "Send PGA" at bounding box center [481, 137] width 18 height 4
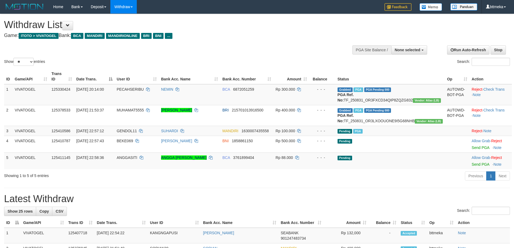
select select
select select "**"
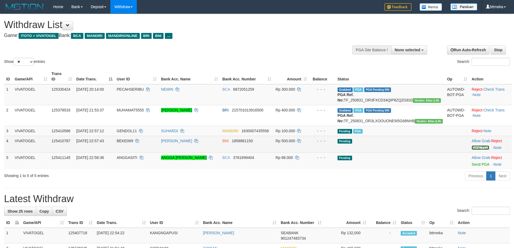
click at [474, 150] on link "Send PGA" at bounding box center [481, 147] width 18 height 4
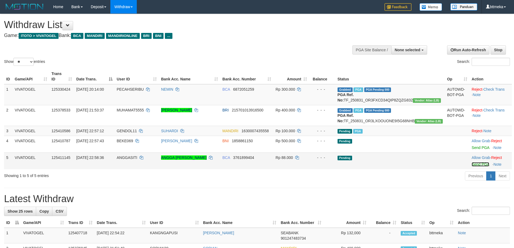
click at [472, 166] on link "Send PGA" at bounding box center [481, 164] width 18 height 4
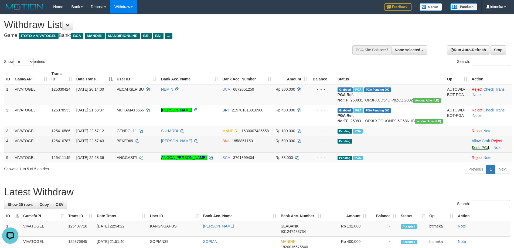
click at [479, 150] on link "Send PGA" at bounding box center [481, 147] width 18 height 4
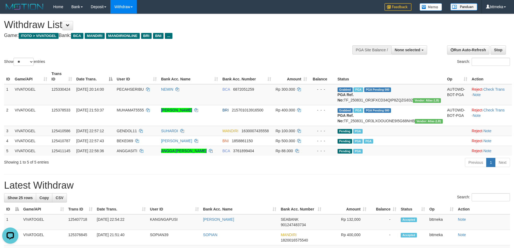
click at [323, 191] on h1 "Latest Withdraw" at bounding box center [257, 185] width 506 height 11
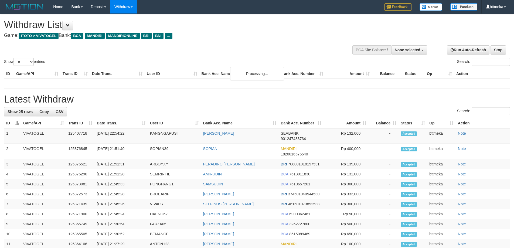
select select
select select "**"
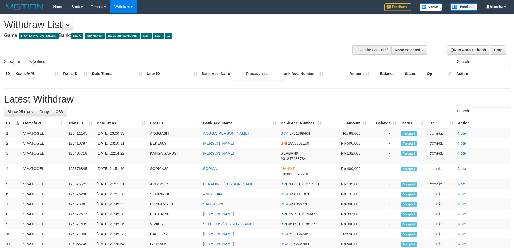
select select
select select "**"
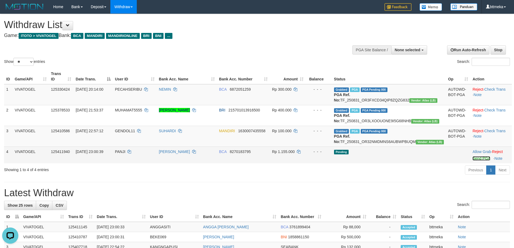
click at [473, 161] on link "Send PGA" at bounding box center [482, 158] width 18 height 4
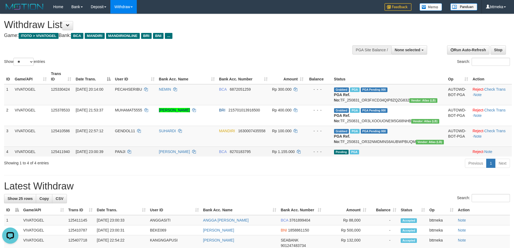
drag, startPoint x: 451, startPoint y: 171, endPoint x: 384, endPoint y: 163, distance: 67.9
click at [451, 170] on div "Previous 1 Next" at bounding box center [364, 164] width 292 height 12
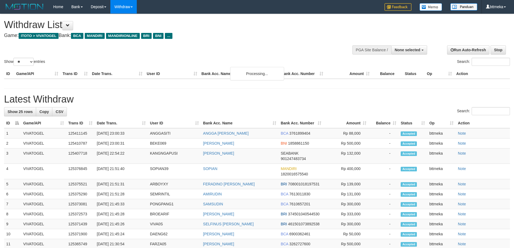
select select
select select "**"
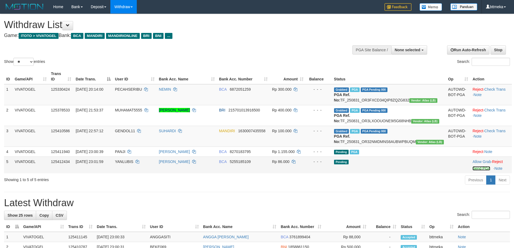
click at [479, 171] on link "Send PGA" at bounding box center [482, 168] width 18 height 4
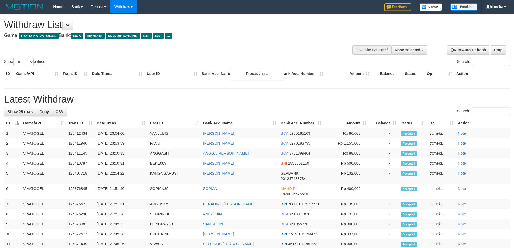
select select
select select "**"
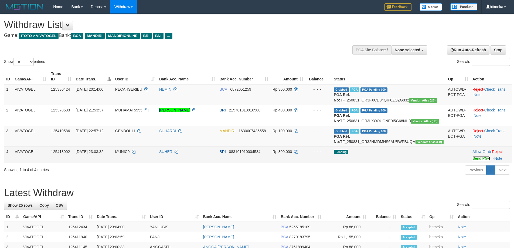
click at [473, 161] on link "Send PGA" at bounding box center [482, 158] width 18 height 4
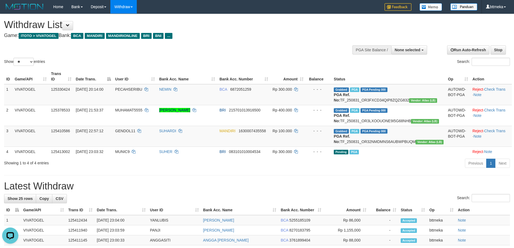
click at [499, 133] on link "Check Trans" at bounding box center [494, 131] width 21 height 4
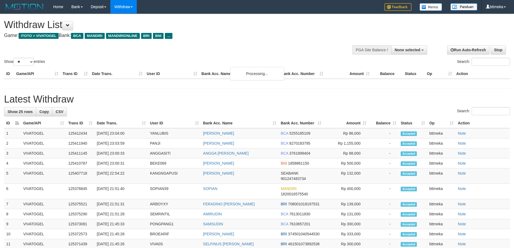
select select
select select "**"
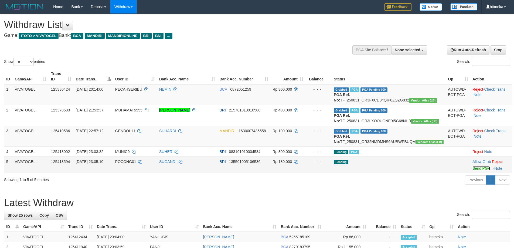
click at [473, 171] on link "Send PGA" at bounding box center [482, 168] width 18 height 4
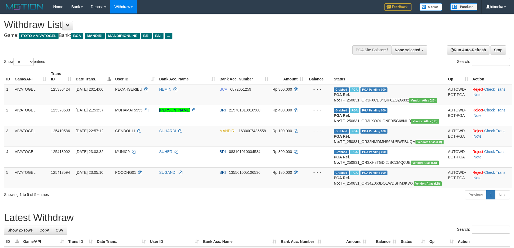
select select
select select "**"
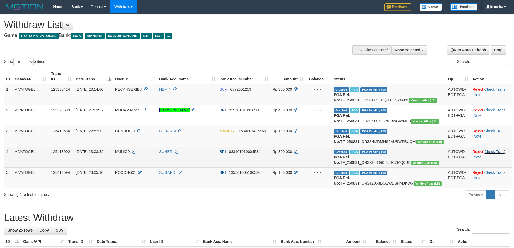
click at [491, 154] on link "Check Trans" at bounding box center [494, 151] width 21 height 4
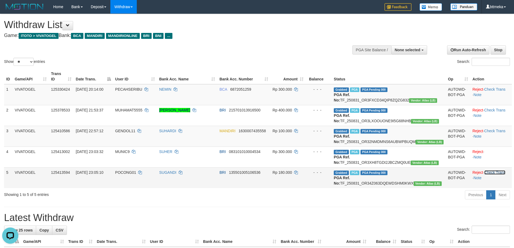
click at [494, 175] on link "Check Trans" at bounding box center [494, 172] width 21 height 4
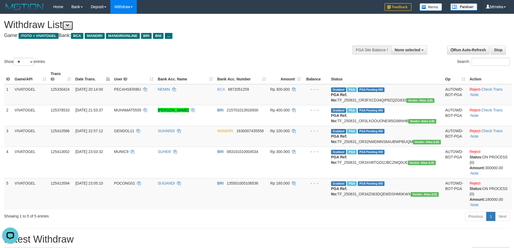
click at [68, 24] on button at bounding box center [67, 25] width 11 height 9
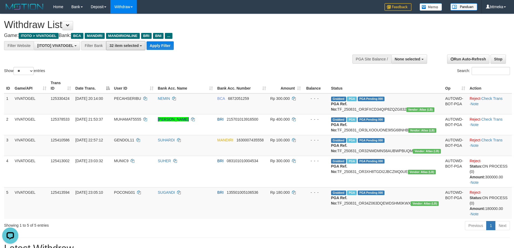
drag, startPoint x: 122, startPoint y: 44, endPoint x: 136, endPoint y: 67, distance: 26.4
click at [122, 45] on span "32 item selected" at bounding box center [124, 45] width 29 height 4
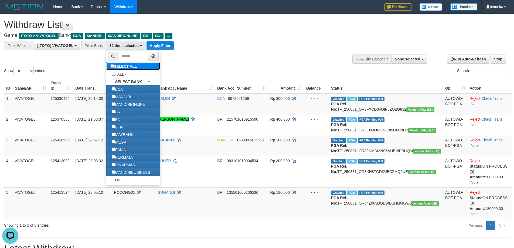
click at [133, 66] on label "SELECT ALL" at bounding box center [124, 66] width 36 height 8
select select "***"
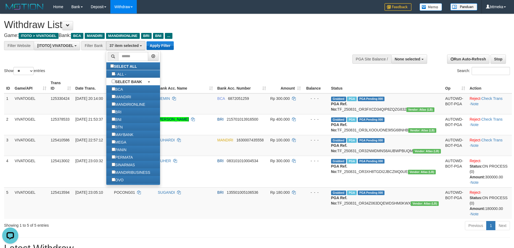
scroll to position [9, 0]
click at [161, 45] on button "Apply Filter" at bounding box center [160, 45] width 27 height 9
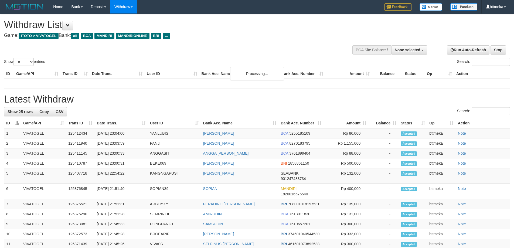
select select
select select "**"
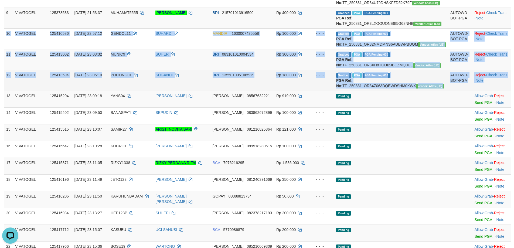
copy tbody "10 VIVATOGEL 125410586 31/08/2025 22:57:12 GENDOL11 SUHARDI MANDIRI 16300074355…"
drag, startPoint x: 5, startPoint y: 74, endPoint x: 496, endPoint y: 148, distance: 496.1
click at [496, 148] on tbody "1 VIVATOGEL 125330424 31/08/2025 20:14:00 PECAHSERIBU NEMIN BCA 6872051259 Rp 3…" at bounding box center [257, 66] width 507 height 450
click at [420, 91] on td "Grabbed PGA PGA Pending 000 PGA Ref. No: TF_250831_OR34Z063DQEWDSHM0KWX Vendor:…" at bounding box center [391, 80] width 114 height 21
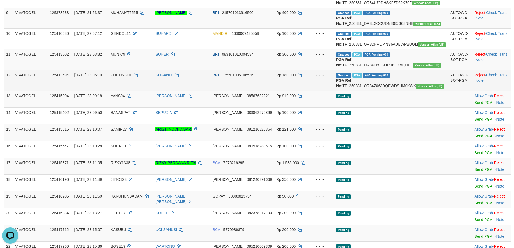
click at [420, 91] on td "Grabbed PGA PGA Pending 000 PGA Ref. No: TF_250831_OR34Z063DQEWDSHM0KWX Vendor:…" at bounding box center [391, 80] width 114 height 21
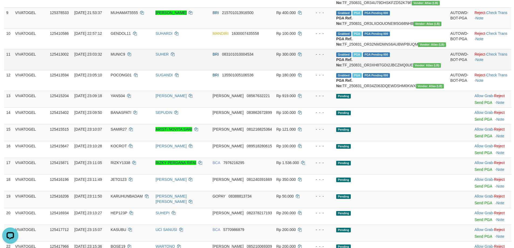
click at [400, 70] on td "Grabbed PGA PGA Pending 000 PGA Ref. No: TF_250831_OR3XH8TGDI2JBCZMQ0UE Vendor:…" at bounding box center [391, 59] width 114 height 21
copy td "TF_250831_OR3XH8TGDI2JBCZMQ0UE"
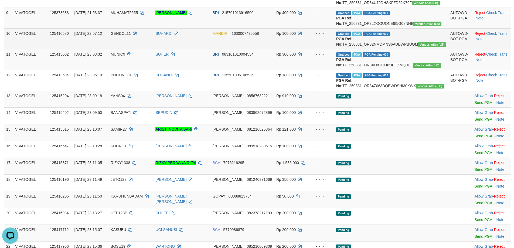
click at [397, 49] on td "Grabbed PGA PGA Pending 000 PGA Ref. No: TF_250831_OR32NMDMNS6AUBWPBUQM Vendor:…" at bounding box center [391, 38] width 114 height 21
copy td "TF_250831_OR32NMDMNS6AUBWPBUQM"
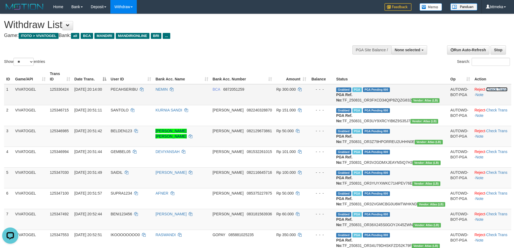
click at [497, 87] on link "Check Trans" at bounding box center [496, 89] width 21 height 4
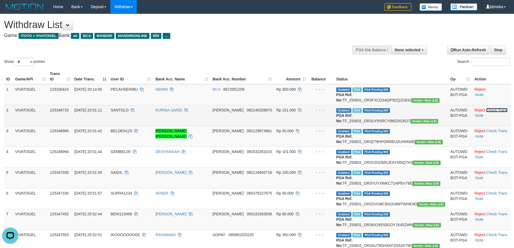
click at [494, 110] on link "Check Trans" at bounding box center [496, 110] width 21 height 4
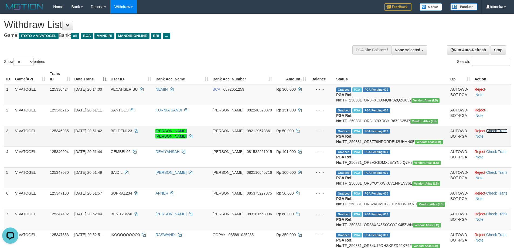
click at [495, 133] on link "Check Trans" at bounding box center [496, 131] width 21 height 4
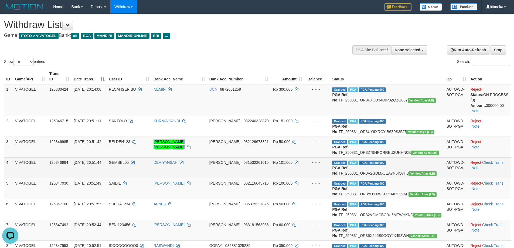
click at [493, 168] on td "Reject · Check Trans · Note" at bounding box center [489, 167] width 43 height 21
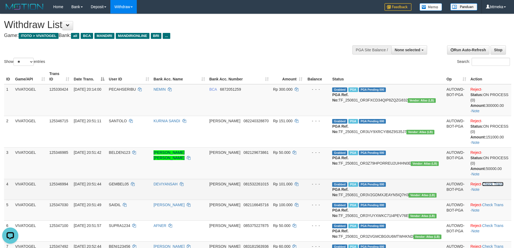
click at [497, 182] on link "Check Trans" at bounding box center [492, 184] width 21 height 4
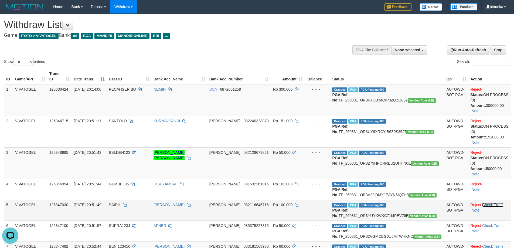
click at [499, 204] on link "Check Trans" at bounding box center [492, 205] width 21 height 4
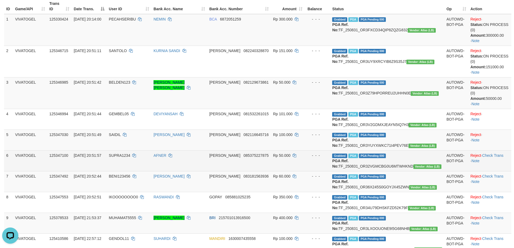
scroll to position [81, 0]
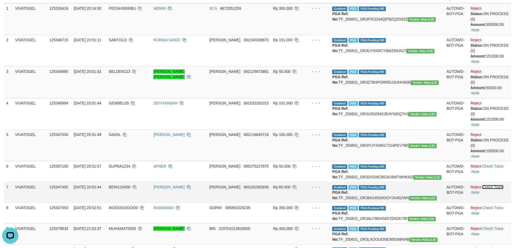
click at [495, 189] on link "Check Trans" at bounding box center [492, 187] width 21 height 4
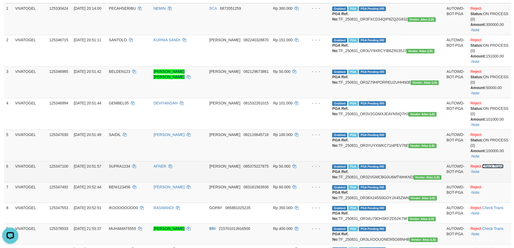
click at [496, 164] on link "Check Trans" at bounding box center [492, 166] width 21 height 4
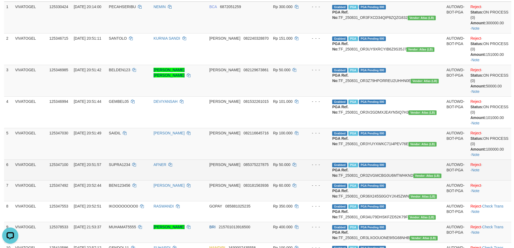
scroll to position [135, 0]
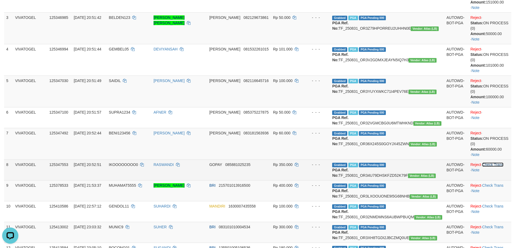
click at [497, 165] on link "Check Trans" at bounding box center [492, 164] width 21 height 4
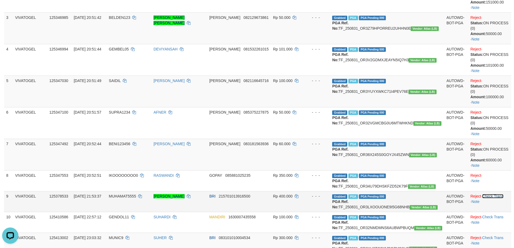
click at [497, 197] on link "Check Trans" at bounding box center [492, 196] width 21 height 4
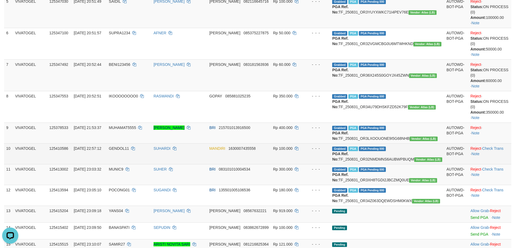
scroll to position [216, 0]
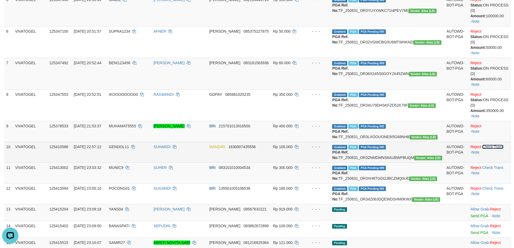
click at [496, 148] on link "Check Trans" at bounding box center [492, 147] width 21 height 4
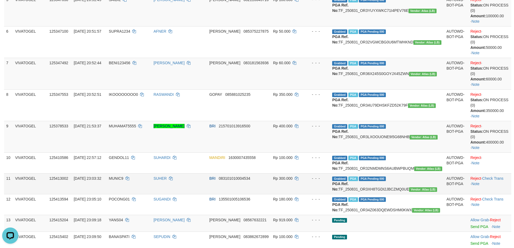
drag, startPoint x: 497, startPoint y: 172, endPoint x: 498, endPoint y: 187, distance: 15.5
click at [497, 172] on td "Reject · · Note" at bounding box center [489, 162] width 43 height 21
drag, startPoint x: 500, startPoint y: 180, endPoint x: 500, endPoint y: 194, distance: 14.0
click at [500, 180] on link "Check Trans" at bounding box center [492, 178] width 21 height 4
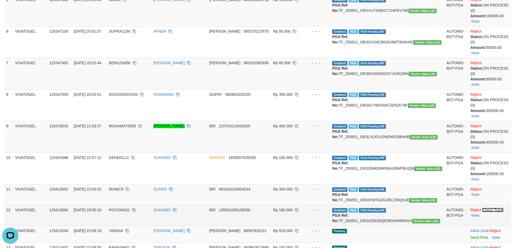
click at [497, 210] on link "Check Trans" at bounding box center [492, 210] width 21 height 4
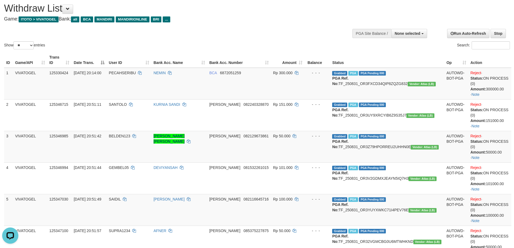
scroll to position [0, 0]
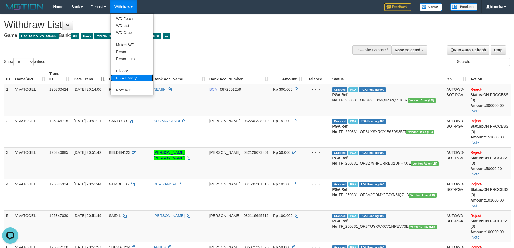
click at [131, 77] on link "PGA History" at bounding box center [132, 77] width 43 height 7
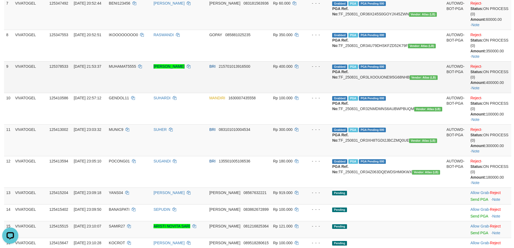
scroll to position [86, 0]
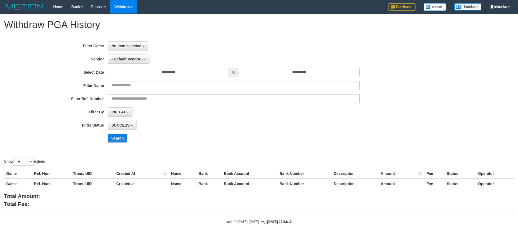
select select
select select "**"
drag, startPoint x: 0, startPoint y: 0, endPoint x: 125, endPoint y: 54, distance: 136.5
click at [125, 46] on span "No item selected" at bounding box center [126, 46] width 30 height 4
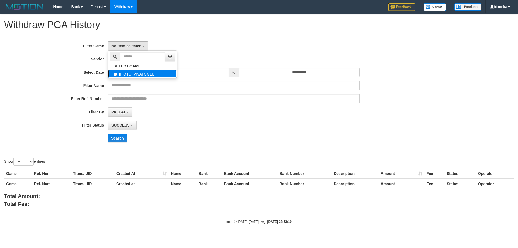
click at [123, 74] on label "[ITOTO] VIVATOGEL" at bounding box center [142, 74] width 69 height 8
select select "****"
click at [127, 60] on span "- Default Vendor -" at bounding box center [126, 59] width 31 height 4
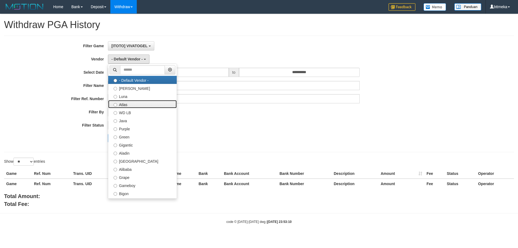
click at [128, 104] on label "Atlas" at bounding box center [142, 104] width 69 height 8
select select "**********"
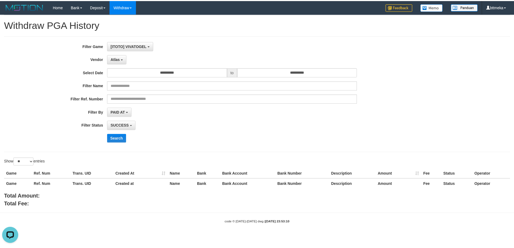
scroll to position [0, 0]
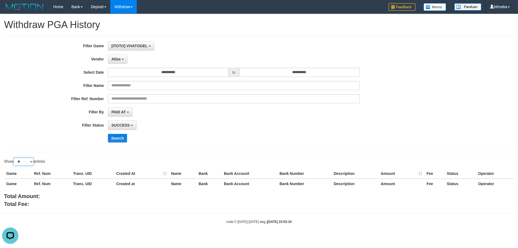
drag, startPoint x: 23, startPoint y: 161, endPoint x: 25, endPoint y: 164, distance: 3.8
click at [23, 161] on select "** ** ** ***" at bounding box center [23, 162] width 20 height 8
select select "**"
click at [14, 158] on select "** ** ** ***" at bounding box center [23, 162] width 20 height 8
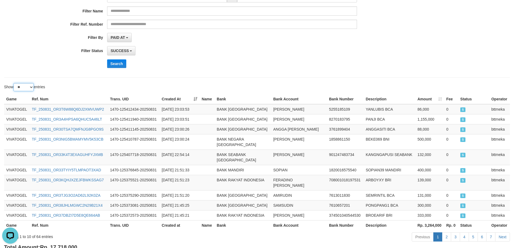
scroll to position [99, 0]
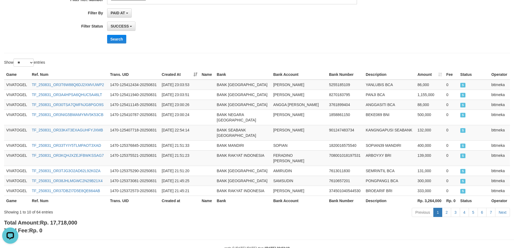
click at [65, 220] on span "Rp. 17,718,000" at bounding box center [58, 223] width 37 height 6
copy span "17,718,000"
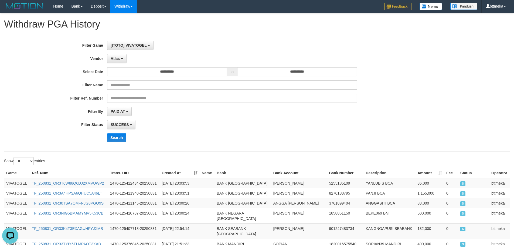
scroll to position [0, 0]
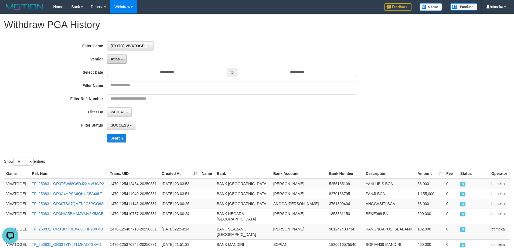
drag, startPoint x: 118, startPoint y: 60, endPoint x: 127, endPoint y: 102, distance: 43.2
click at [118, 61] on span "Atlas" at bounding box center [115, 59] width 9 height 4
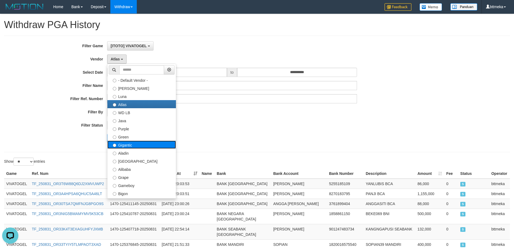
click at [124, 144] on label "Gigantic" at bounding box center [141, 145] width 69 height 8
select select "**********"
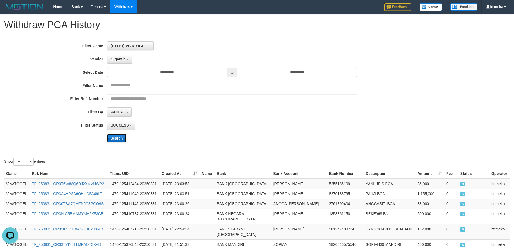
click at [115, 134] on button "Search" at bounding box center [116, 138] width 19 height 9
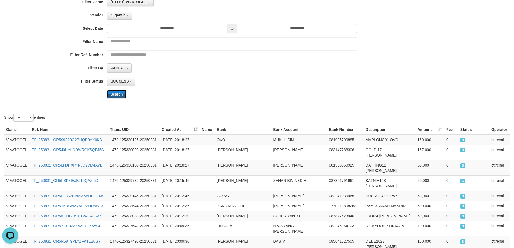
scroll to position [104, 0]
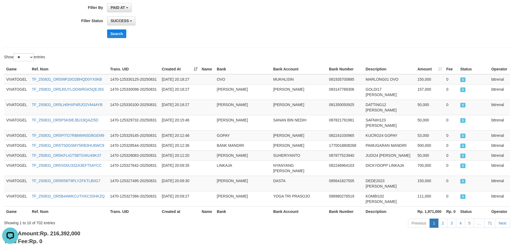
click at [69, 230] on div "Total Amount: Rp. 216,392,000 Total Fee: Rp. 0" at bounding box center [257, 237] width 506 height 15
copy span "216,392,000"
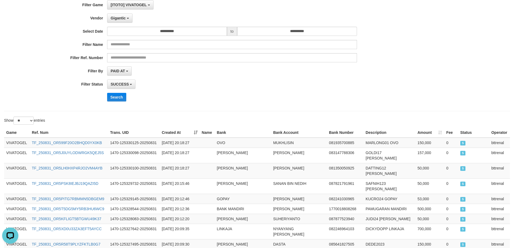
scroll to position [0, 0]
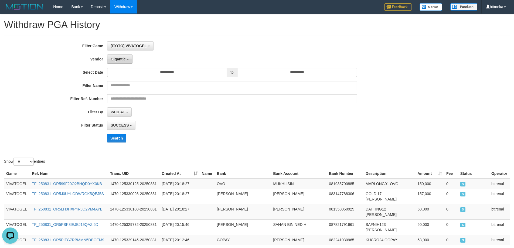
click at [121, 58] on span "Gigantic" at bounding box center [118, 59] width 15 height 4
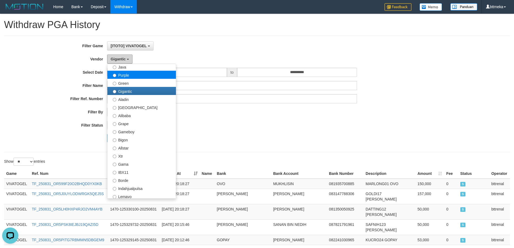
scroll to position [54, 0]
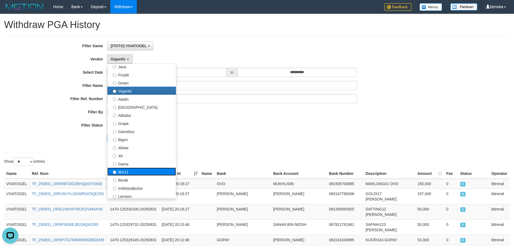
click at [125, 169] on label "IBX11" at bounding box center [141, 172] width 69 height 8
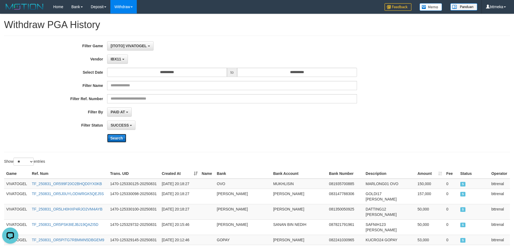
click at [118, 137] on button "Search" at bounding box center [116, 138] width 19 height 9
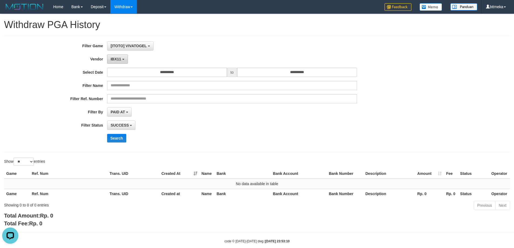
click at [124, 59] on button "IBX11" at bounding box center [117, 59] width 21 height 9
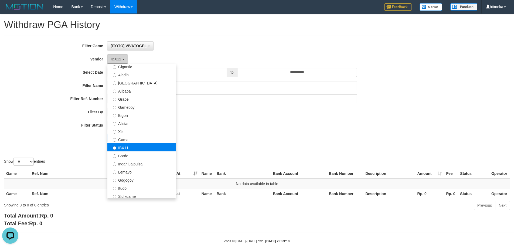
scroll to position [108, 0]
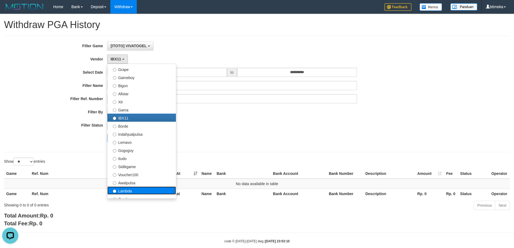
click at [127, 189] on label "Lambda" at bounding box center [141, 190] width 69 height 8
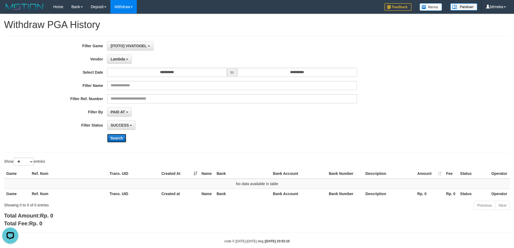
click at [114, 136] on button "Search" at bounding box center [116, 138] width 19 height 9
click at [277, 109] on div "PAID AT PAID AT CREATED AT" at bounding box center [232, 111] width 250 height 9
click at [120, 62] on button "Lambda" at bounding box center [119, 59] width 25 height 9
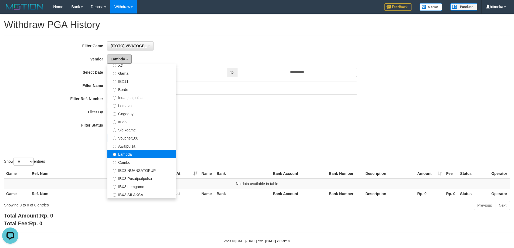
scroll to position [177, 0]
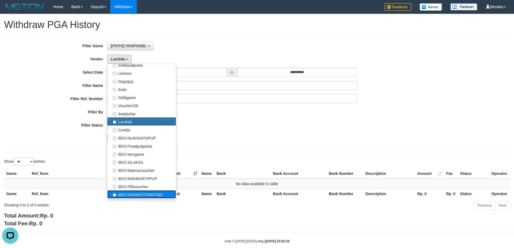
click at [138, 195] on label "IBX3 DINAMYCPRINTING" at bounding box center [141, 194] width 69 height 8
select select "**********"
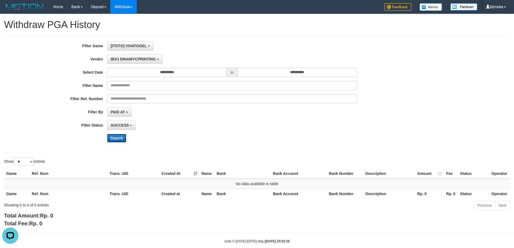
click at [119, 134] on button "Search" at bounding box center [116, 138] width 19 height 9
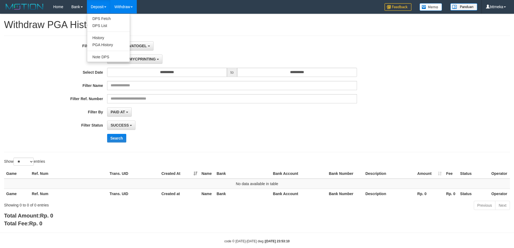
select select "**********"
click at [101, 41] on link "PGA History" at bounding box center [108, 44] width 43 height 7
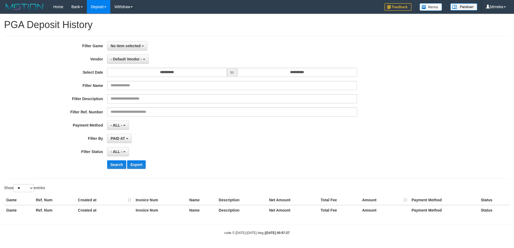
select select
select select "**"
click at [132, 45] on span "No item selected" at bounding box center [126, 46] width 30 height 4
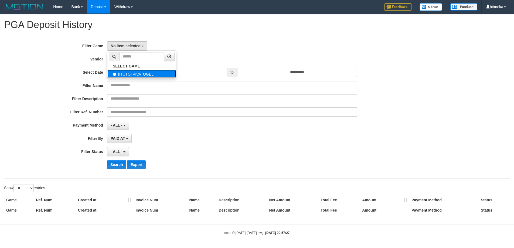
click at [125, 76] on label "[ITOTO] VIVATOGEL" at bounding box center [141, 74] width 69 height 8
select select "****"
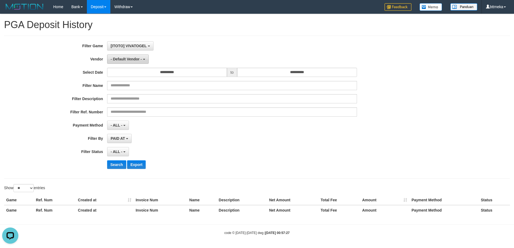
click at [122, 57] on span "- Default Vendor -" at bounding box center [126, 59] width 31 height 4
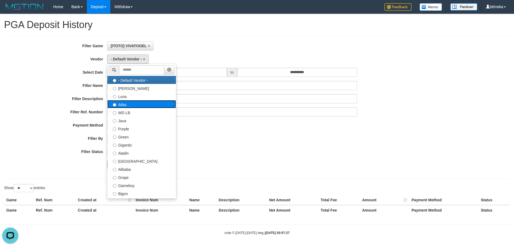
click at [132, 103] on label "Atlas" at bounding box center [141, 104] width 69 height 8
select select "**********"
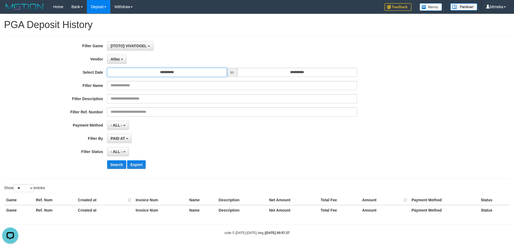
click at [163, 73] on input "**********" at bounding box center [167, 72] width 120 height 9
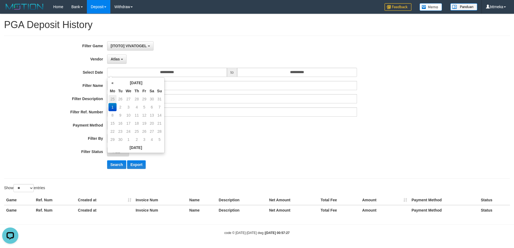
drag, startPoint x: 111, startPoint y: 99, endPoint x: 241, endPoint y: 89, distance: 130.4
click at [111, 99] on td "25" at bounding box center [112, 99] width 8 height 8
type input "**********"
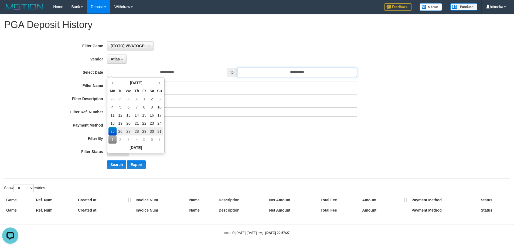
click at [284, 72] on input "**********" at bounding box center [297, 72] width 120 height 9
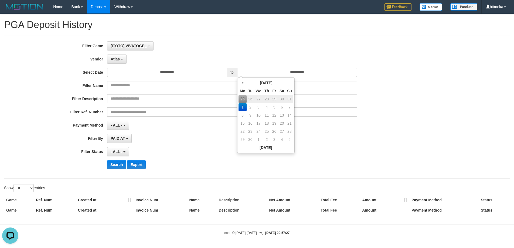
click at [288, 99] on td "31" at bounding box center [290, 99] width 8 height 8
type input "**********"
click at [187, 134] on div "PAID AT PAID AT CREATED AT" at bounding box center [232, 138] width 250 height 9
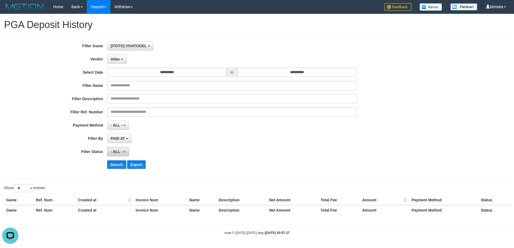
click at [123, 151] on button "- ALL -" at bounding box center [118, 151] width 22 height 9
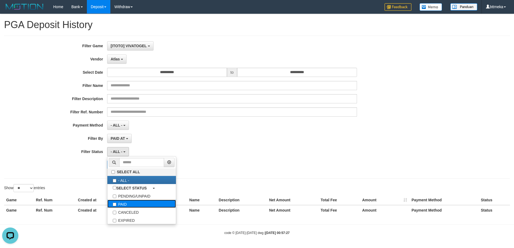
click at [117, 202] on label "PAID" at bounding box center [141, 204] width 69 height 8
select select "*"
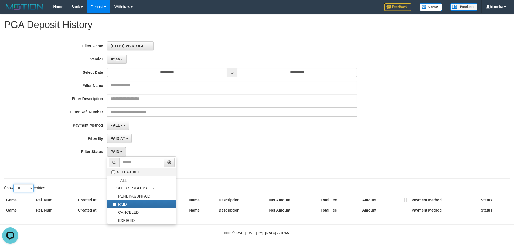
click at [23, 186] on select "** ** ** ***" at bounding box center [23, 188] width 20 height 8
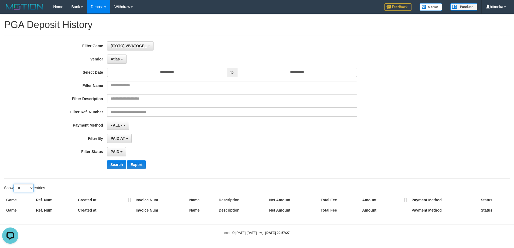
select select "**"
click at [14, 184] on select "** ** ** ***" at bounding box center [23, 188] width 20 height 8
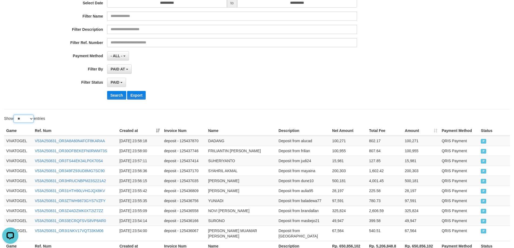
scroll to position [110, 0]
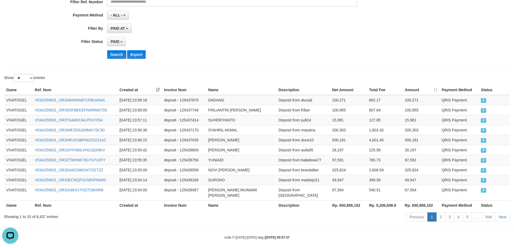
click at [349, 202] on th "Rp. 650,856,102" at bounding box center [348, 205] width 37 height 10
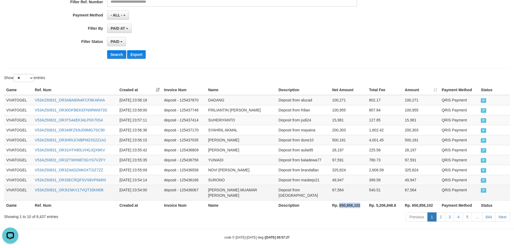
copy th "650,856,102"
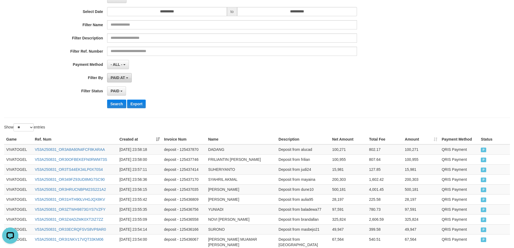
scroll to position [0, 0]
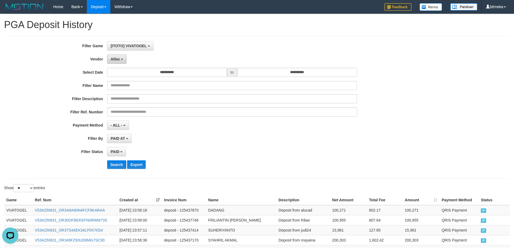
click at [112, 62] on button "Atlas" at bounding box center [116, 59] width 19 height 9
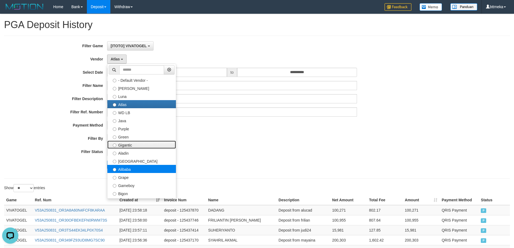
drag, startPoint x: 131, startPoint y: 147, endPoint x: 123, endPoint y: 165, distance: 20.6
click at [131, 147] on label "Gigantic" at bounding box center [141, 145] width 69 height 8
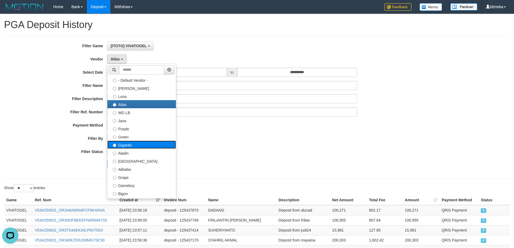
click at [127, 144] on label "Gigantic" at bounding box center [141, 145] width 69 height 8
select select "**********"
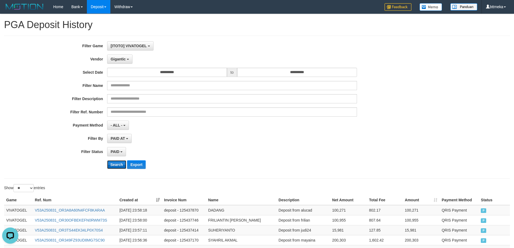
click at [115, 162] on button "Search" at bounding box center [116, 164] width 19 height 9
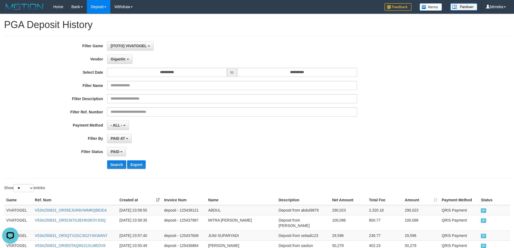
click at [265, 147] on div "PAID SELECT ALL - ALL - SELECT STATUS PENDING/UNPAID PAID CANCELED EXPIRED" at bounding box center [232, 151] width 250 height 9
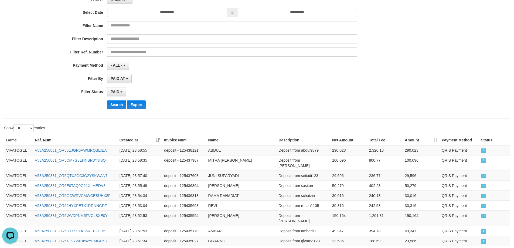
scroll to position [110, 0]
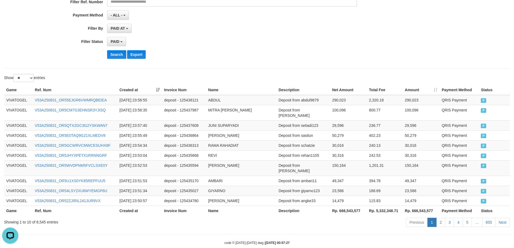
click at [354, 206] on th "Rp. 666,543,577" at bounding box center [348, 211] width 37 height 10
copy th "666,543,577"
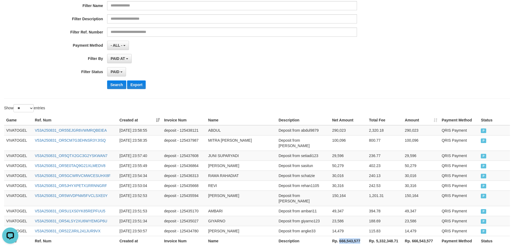
scroll to position [0, 0]
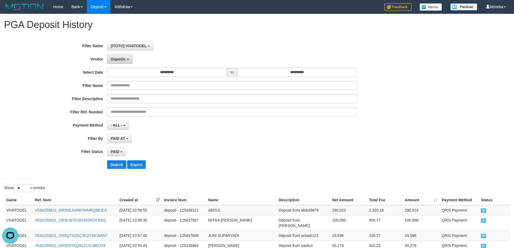
click at [124, 62] on button "Gigantic" at bounding box center [119, 59] width 25 height 9
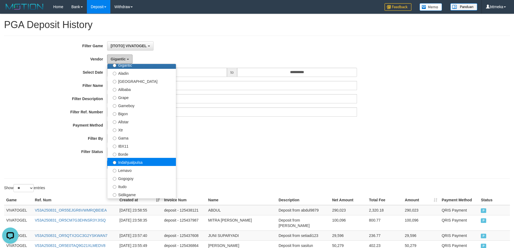
scroll to position [81, 0]
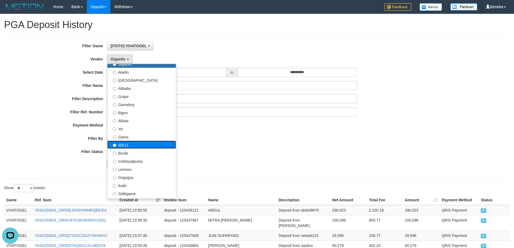
click at [124, 143] on label "IBX11" at bounding box center [141, 145] width 69 height 8
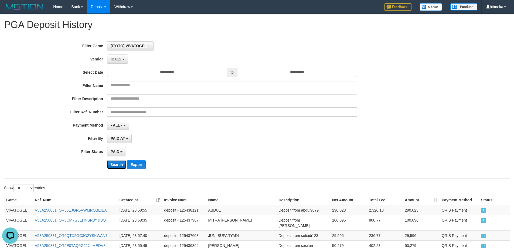
click at [116, 165] on button "Search" at bounding box center [116, 164] width 19 height 9
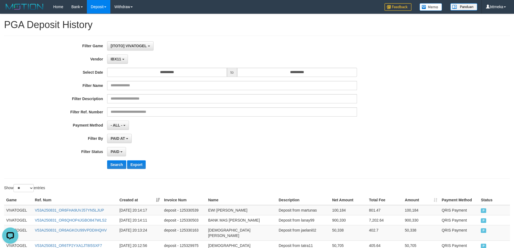
click at [301, 133] on div "**********" at bounding box center [214, 107] width 429 height 132
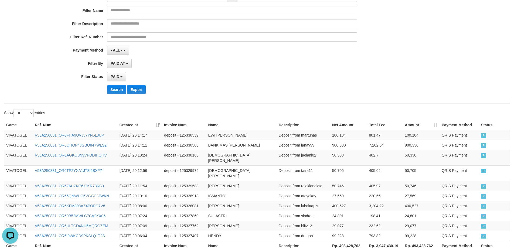
scroll to position [110, 0]
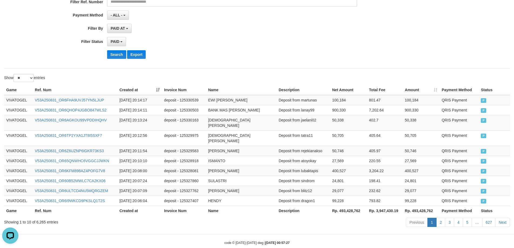
click at [352, 206] on th "Rp. 493,428,762" at bounding box center [348, 211] width 37 height 10
copy th "493,428,762"
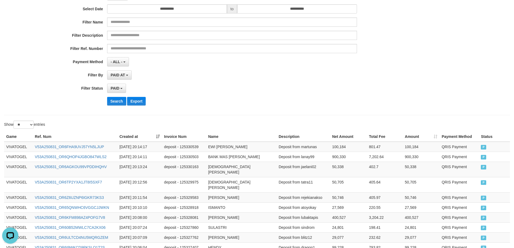
scroll to position [0, 0]
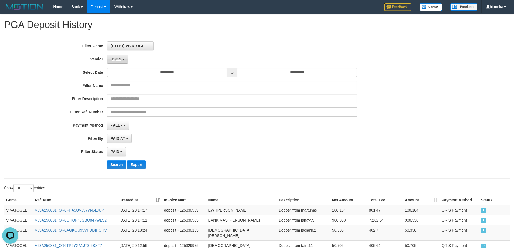
click at [118, 61] on button "IBX11" at bounding box center [117, 59] width 21 height 9
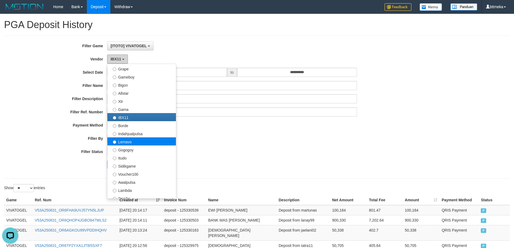
scroll to position [135, 0]
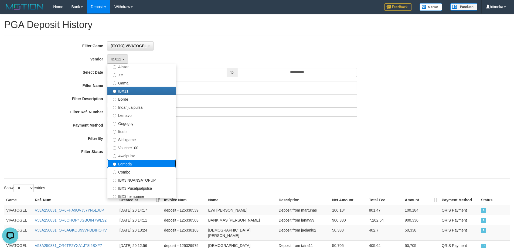
click at [138, 162] on label "Lambda" at bounding box center [141, 163] width 69 height 8
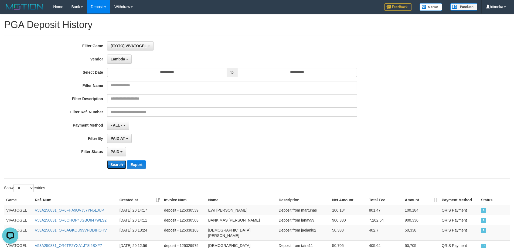
click at [113, 163] on button "Search" at bounding box center [116, 164] width 19 height 9
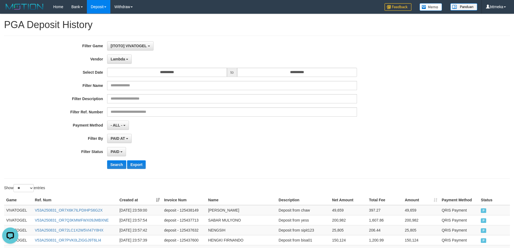
click at [272, 147] on div "**********" at bounding box center [214, 107] width 429 height 132
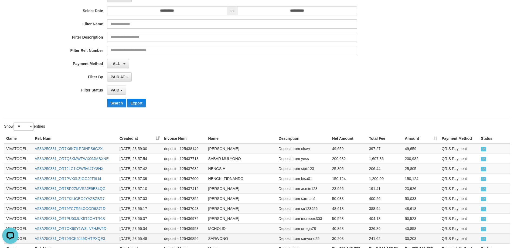
scroll to position [110, 0]
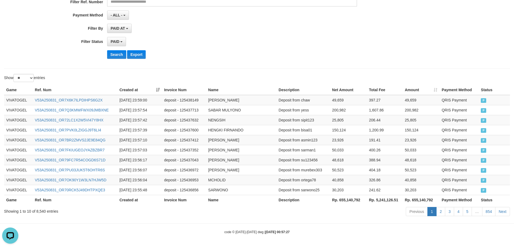
click at [355, 201] on th "Rp. 655,140,792" at bounding box center [348, 200] width 37 height 10
copy th "655,140,792"
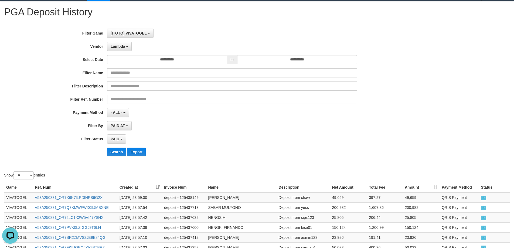
scroll to position [0, 0]
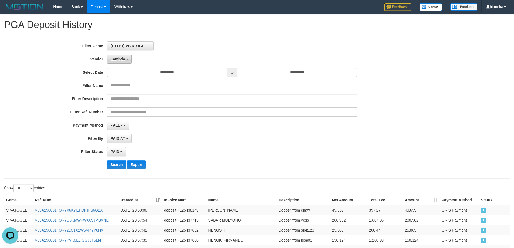
click at [118, 58] on span "Lambda" at bounding box center [118, 59] width 15 height 4
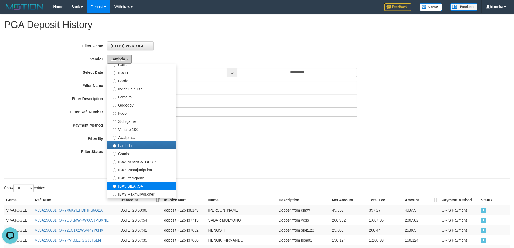
scroll to position [177, 0]
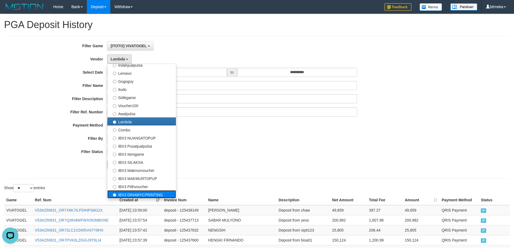
click at [131, 193] on label "IBX3 DINAMYCPRINTING" at bounding box center [141, 194] width 69 height 8
select select "**********"
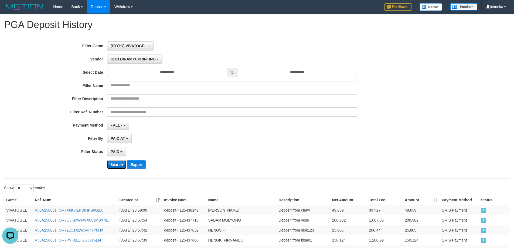
click at [109, 163] on button "Search" at bounding box center [116, 164] width 19 height 9
click at [305, 146] on div "**********" at bounding box center [214, 107] width 429 height 132
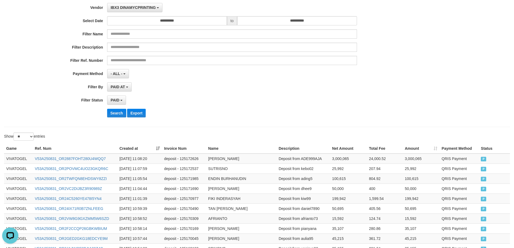
scroll to position [110, 0]
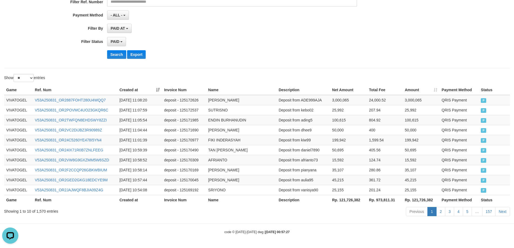
click at [352, 201] on th "Rp. 121,726,382" at bounding box center [348, 200] width 37 height 10
copy th "121,726,382"
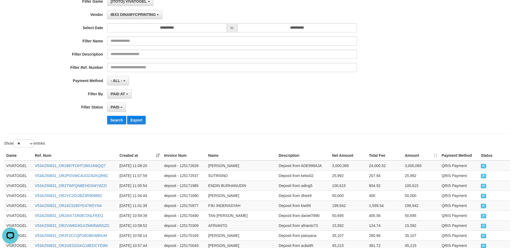
scroll to position [0, 0]
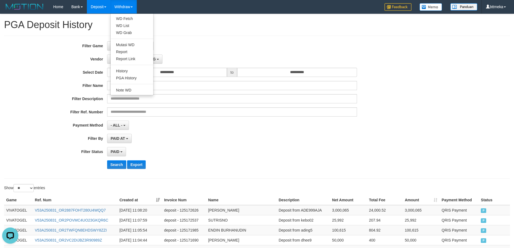
click at [122, 9] on link "Withdraw" at bounding box center [123, 6] width 26 height 13
click at [132, 77] on link "PGA History" at bounding box center [132, 77] width 43 height 7
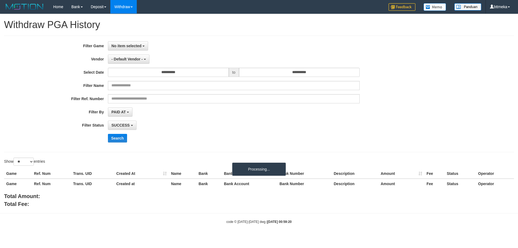
select select
select select "**"
click at [127, 47] on span "No item selected" at bounding box center [126, 46] width 30 height 4
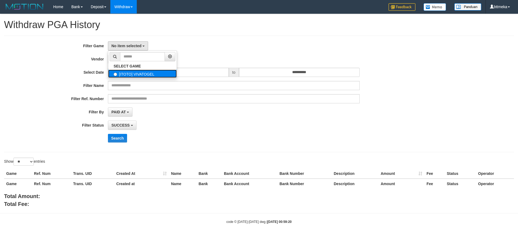
click at [134, 72] on label "[ITOTO] VIVATOGEL" at bounding box center [142, 74] width 69 height 8
select select "****"
click at [126, 56] on button "- Default Vendor -" at bounding box center [129, 59] width 42 height 9
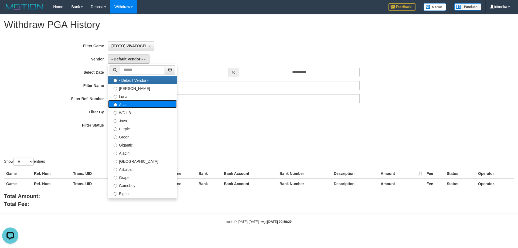
click at [130, 102] on label "Atlas" at bounding box center [142, 104] width 69 height 8
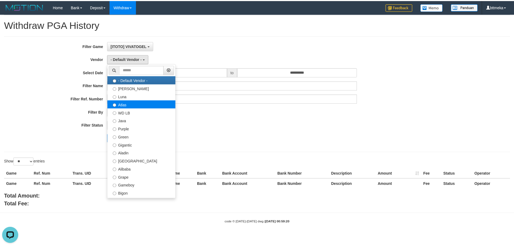
scroll to position [0, 0]
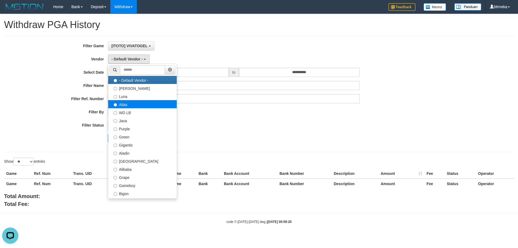
select select "**********"
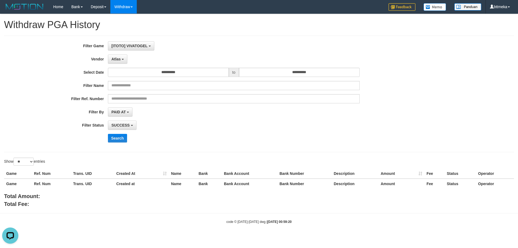
click at [156, 77] on div "**********" at bounding box center [216, 93] width 432 height 105
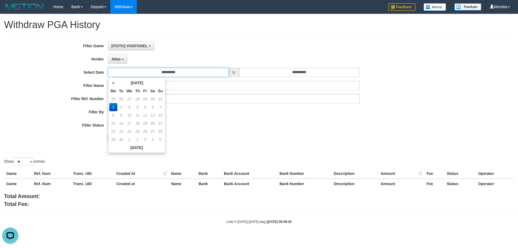
click at [163, 73] on input "**********" at bounding box center [168, 72] width 121 height 9
click at [111, 97] on td "25" at bounding box center [113, 99] width 8 height 8
type input "**********"
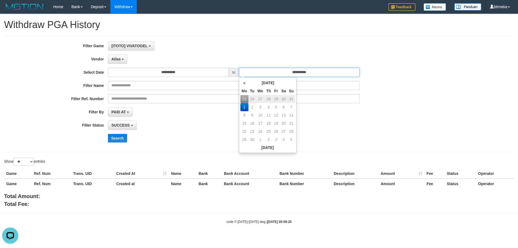
click at [295, 70] on input "**********" at bounding box center [299, 72] width 121 height 9
click at [294, 99] on td "31" at bounding box center [292, 99] width 8 height 8
type input "**********"
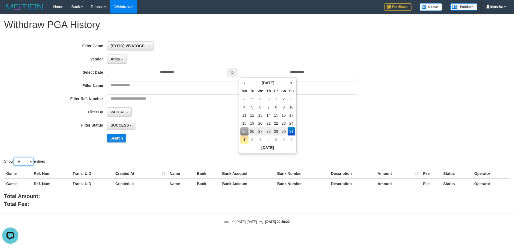
click at [26, 162] on select "** ** ** ***" at bounding box center [23, 162] width 20 height 8
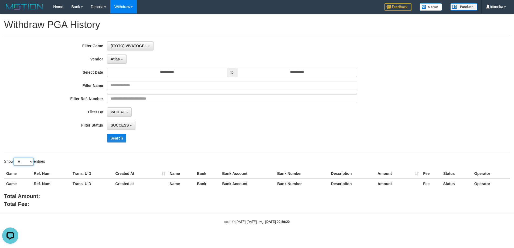
click at [26, 163] on select "** ** ** ***" at bounding box center [23, 162] width 20 height 8
click at [25, 161] on select "** ** ** ***" at bounding box center [23, 162] width 20 height 8
select select "**"
click at [14, 158] on select "** ** ** ***" at bounding box center [23, 162] width 20 height 8
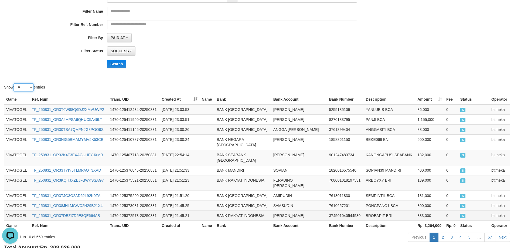
scroll to position [99, 0]
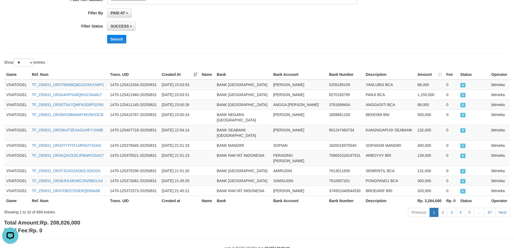
click at [66, 220] on span "Rp. 208,026,000" at bounding box center [60, 223] width 40 height 6
copy span "208,026,000"
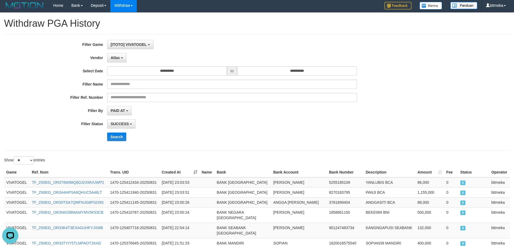
scroll to position [0, 0]
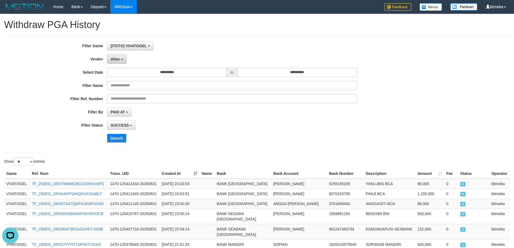
click at [115, 62] on button "Atlas" at bounding box center [116, 59] width 19 height 9
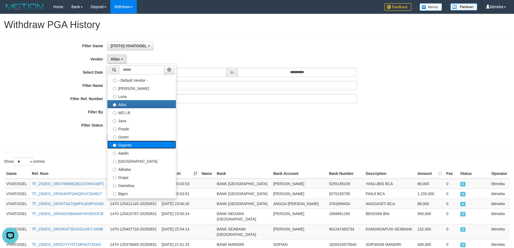
click at [125, 145] on label "Gigantic" at bounding box center [141, 145] width 69 height 8
select select "**********"
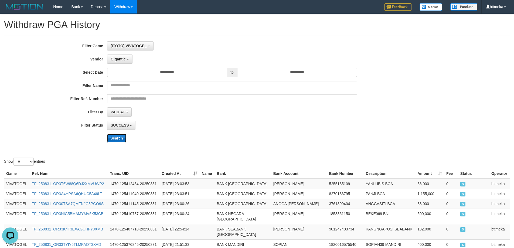
click at [116, 141] on button "Search" at bounding box center [116, 138] width 19 height 9
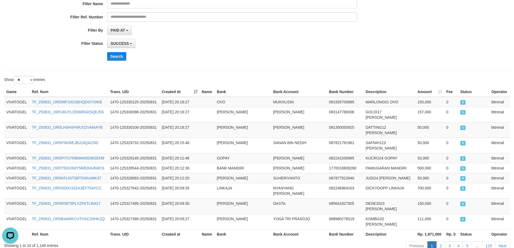
scroll to position [104, 0]
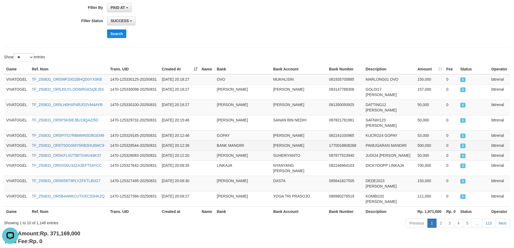
click at [291, 140] on td "[PERSON_NAME]" at bounding box center [299, 145] width 56 height 10
click at [70, 230] on span "Rp. 371,169,000" at bounding box center [60, 233] width 40 height 6
copy span "371,169,000"
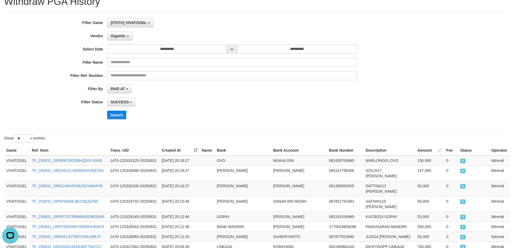
scroll to position [0, 0]
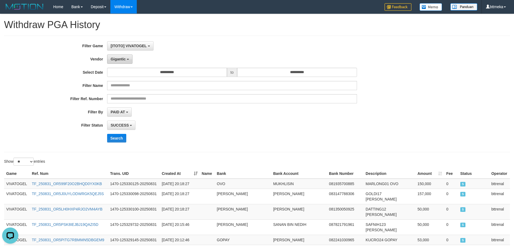
click at [115, 57] on span "Gigantic" at bounding box center [118, 59] width 15 height 4
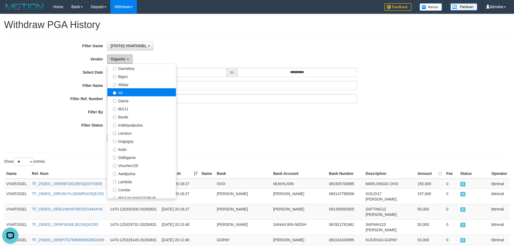
scroll to position [108, 0]
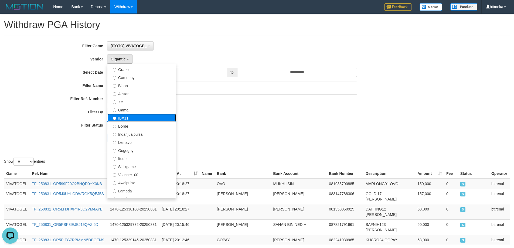
click at [120, 119] on label "IBX11" at bounding box center [141, 118] width 69 height 8
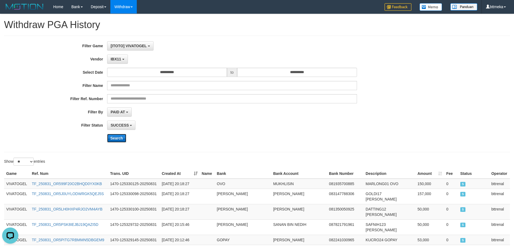
click at [114, 141] on button "Search" at bounding box center [116, 138] width 19 height 9
click at [291, 116] on div "PAID AT PAID AT CREATED AT" at bounding box center [232, 111] width 250 height 9
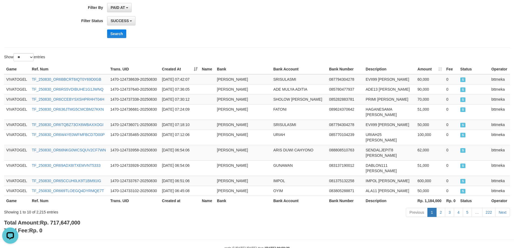
scroll to position [99, 0]
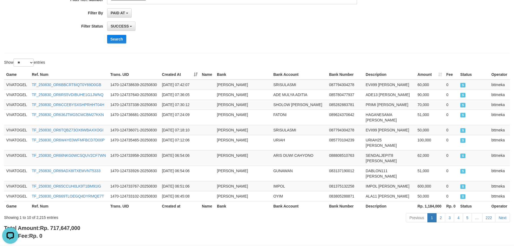
click at [72, 225] on span "Rp. 717,647,000" at bounding box center [60, 228] width 40 height 6
copy span "717,647,000"
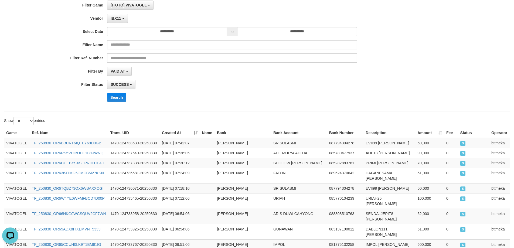
scroll to position [0, 0]
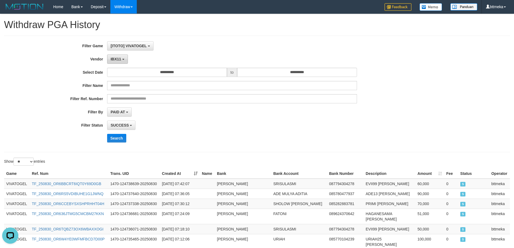
click at [116, 63] on button "IBX11" at bounding box center [117, 59] width 21 height 9
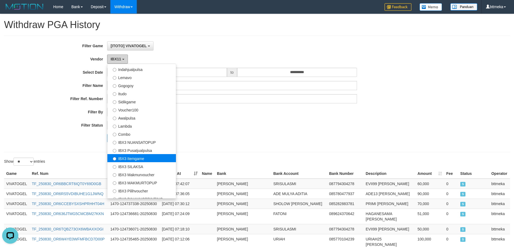
scroll to position [177, 0]
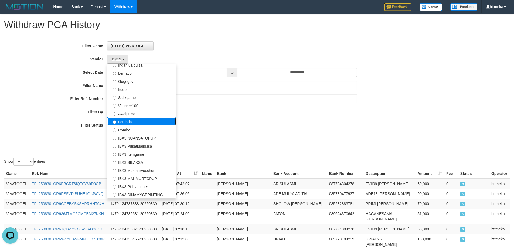
click at [123, 122] on label "Lambda" at bounding box center [141, 121] width 69 height 8
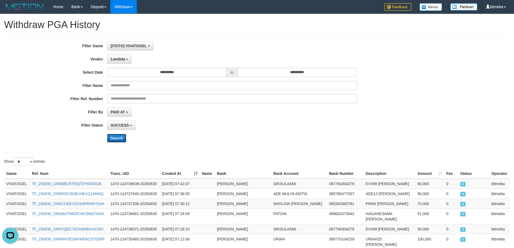
click at [113, 138] on button "Search" at bounding box center [116, 138] width 19 height 9
click at [295, 116] on div "PAID AT PAID AT CREATED AT" at bounding box center [232, 111] width 250 height 9
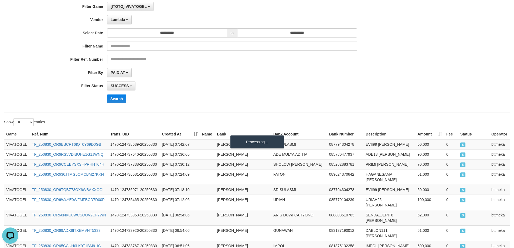
scroll to position [99, 0]
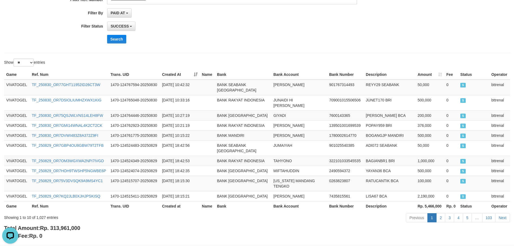
click at [67, 213] on div "Showing 1 to 10 of 1,027 entries Previous 1 2 3 4 5 … 103 Next" at bounding box center [257, 219] width 514 height 12
click at [66, 225] on span "Rp. 313,961,000" at bounding box center [60, 228] width 40 height 6
copy span "313,961,000"
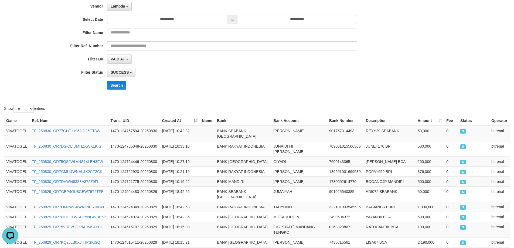
scroll to position [0, 0]
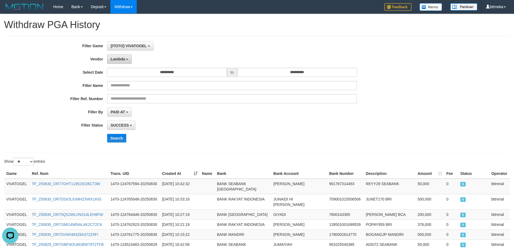
click at [126, 60] on button "Lambda" at bounding box center [119, 59] width 25 height 9
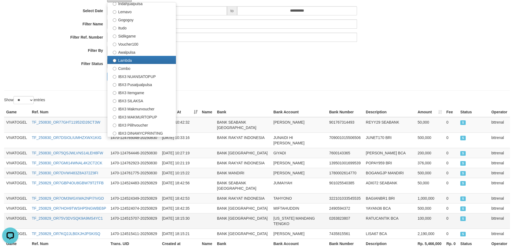
scroll to position [104, 0]
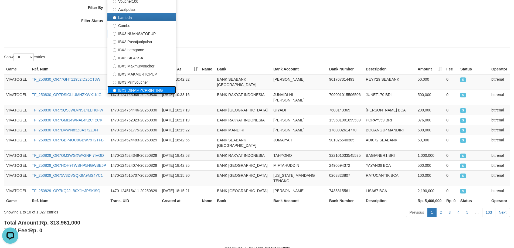
click at [127, 87] on label "IBX3 DINAMYCPRINTING" at bounding box center [141, 90] width 69 height 8
select select "**********"
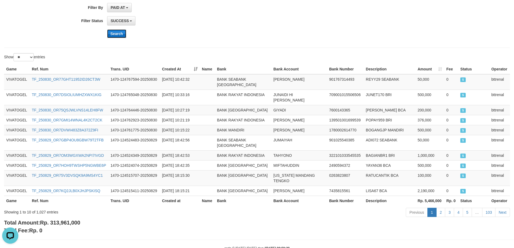
click at [115, 31] on button "Search" at bounding box center [116, 33] width 19 height 9
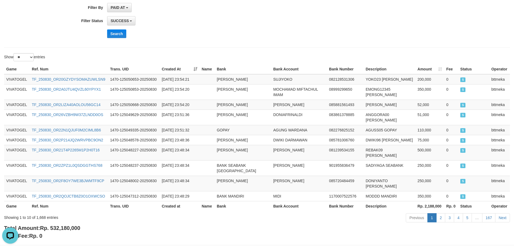
click at [223, 47] on hr at bounding box center [257, 47] width 506 height 0
click at [68, 225] on span "Rp. 532,180,000" at bounding box center [60, 228] width 40 height 6
copy span "532,180,000"
